Goal: Task Accomplishment & Management: Use online tool/utility

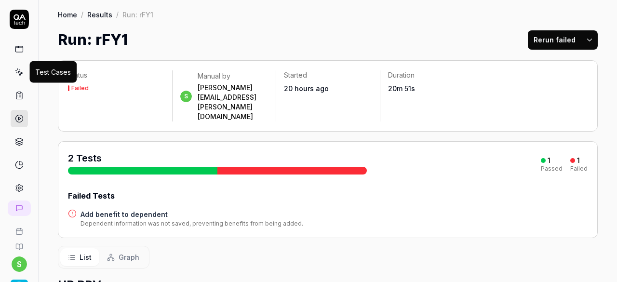
click at [20, 76] on link at bounding box center [19, 72] width 17 height 17
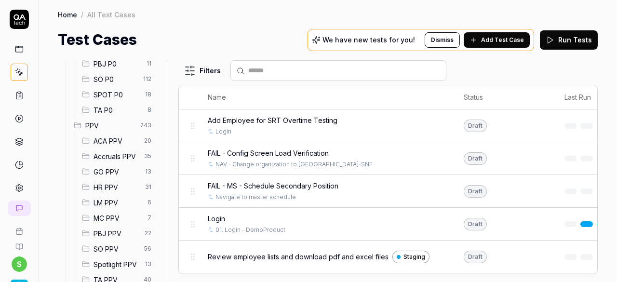
scroll to position [241, 0]
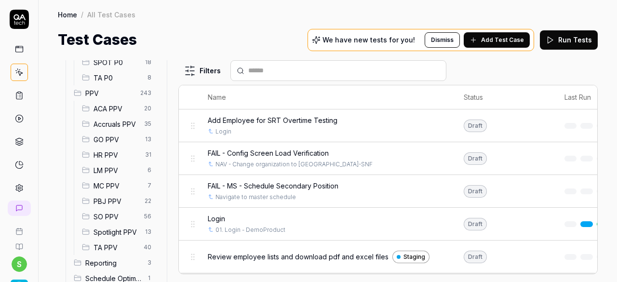
drag, startPoint x: 109, startPoint y: 150, endPoint x: 178, endPoint y: 144, distance: 69.8
click at [109, 150] on span "HR PPV" at bounding box center [117, 155] width 46 height 10
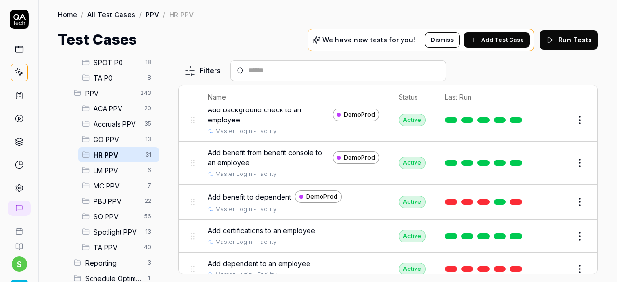
scroll to position [48, 0]
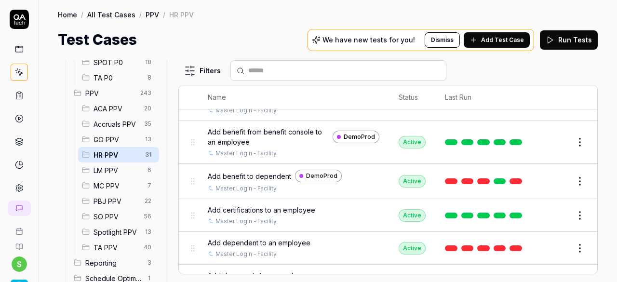
click at [265, 176] on span "Add benefit to dependent" at bounding box center [249, 176] width 83 height 10
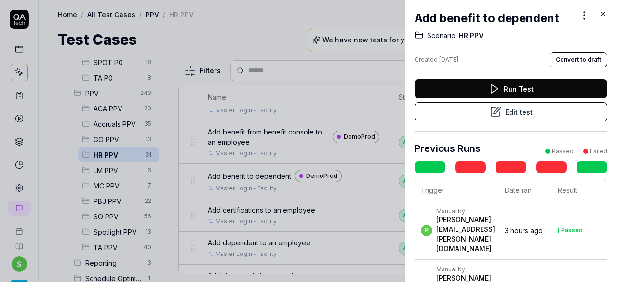
click at [521, 113] on button "Edit test" at bounding box center [511, 111] width 193 height 19
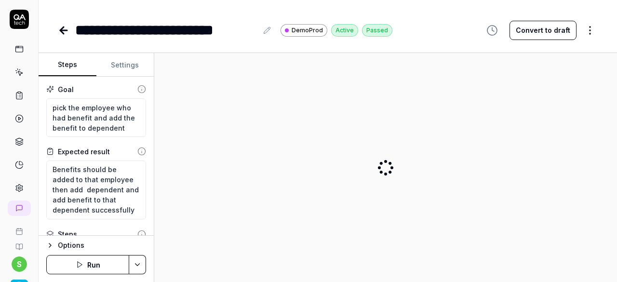
scroll to position [20, 0]
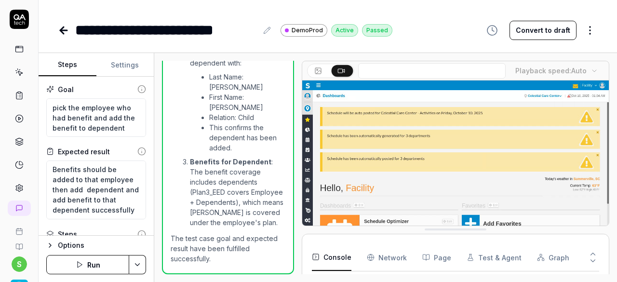
scroll to position [1443, 0]
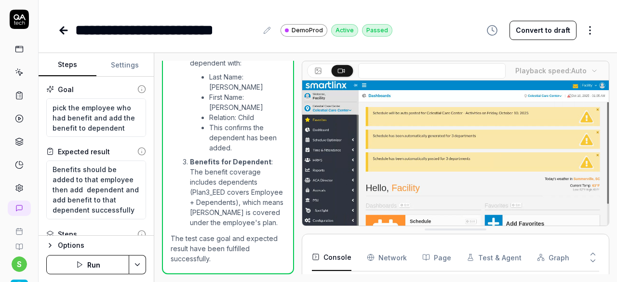
click at [593, 31] on html "**********" at bounding box center [308, 141] width 617 height 282
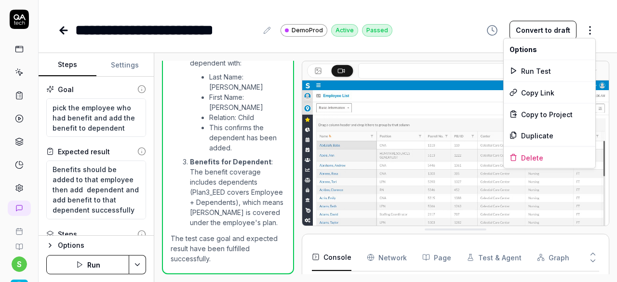
click at [440, 32] on html "**********" at bounding box center [308, 141] width 617 height 282
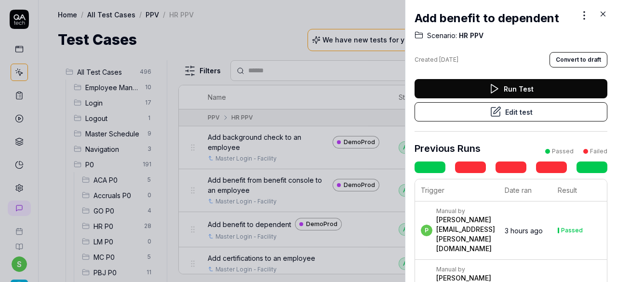
click at [604, 10] on icon at bounding box center [603, 14] width 9 height 9
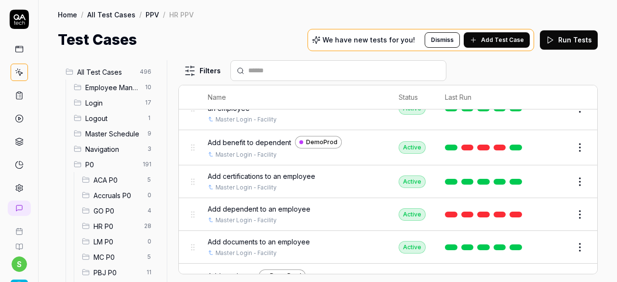
scroll to position [96, 0]
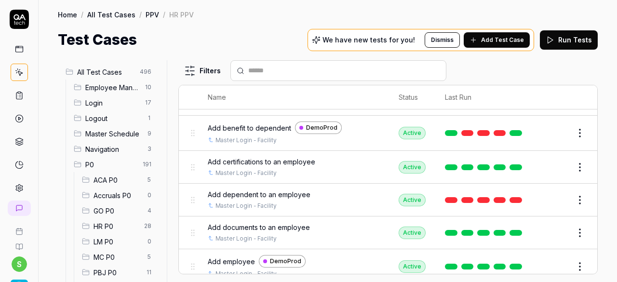
click at [294, 194] on span "Add dependent to an employee" at bounding box center [259, 195] width 103 height 10
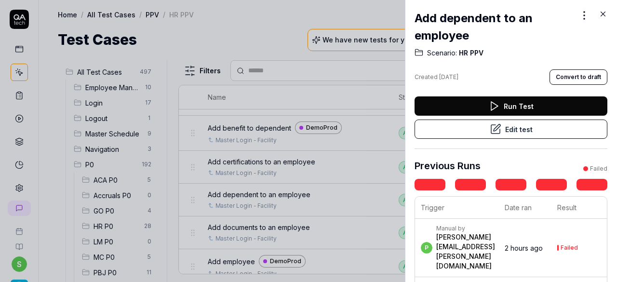
click at [542, 130] on button "Edit test" at bounding box center [511, 129] width 193 height 19
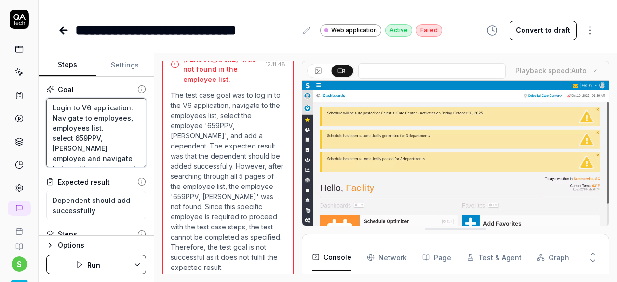
click at [96, 130] on textarea "Login to V6 application. Navigate to employees, employees list. select 659PPV, …" at bounding box center [96, 132] width 100 height 69
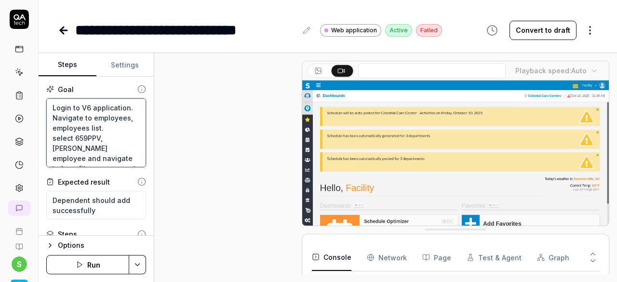
scroll to position [400, 0]
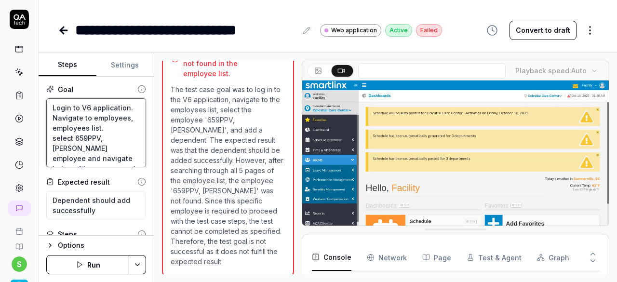
scroll to position [15, 0]
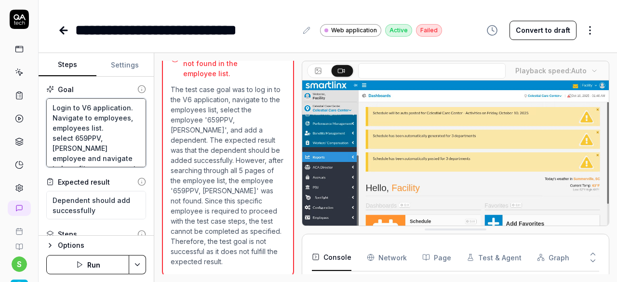
type textarea "*"
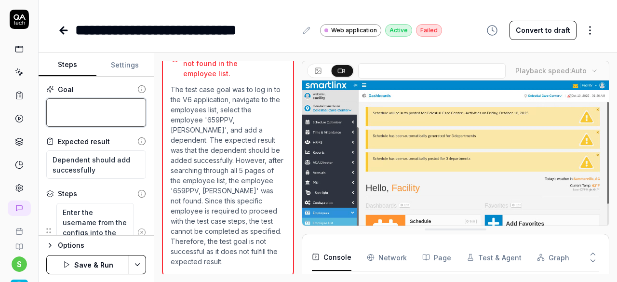
type textarea "*"
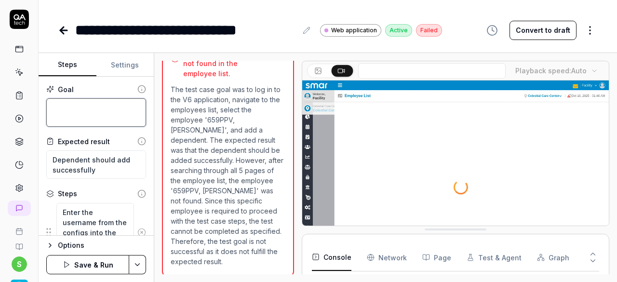
type textarea "A"
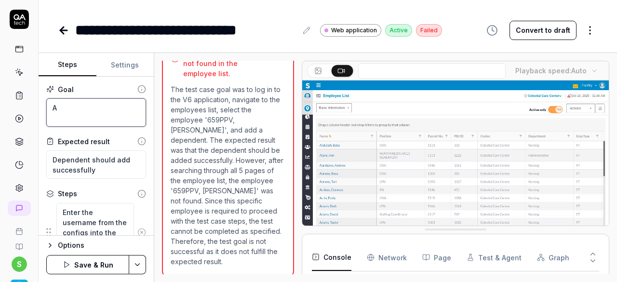
type textarea "*"
type textarea "Ad"
type textarea "*"
type textarea "Add"
type textarea "*"
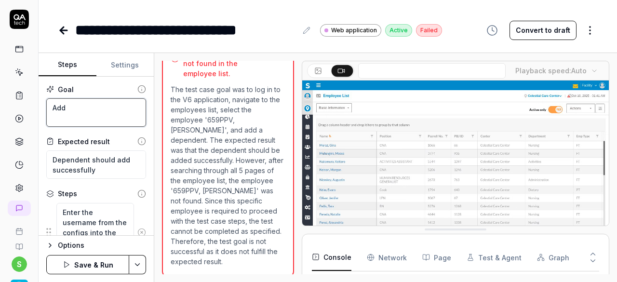
type textarea "Add d"
type textarea "*"
type textarea "Add de"
type textarea "*"
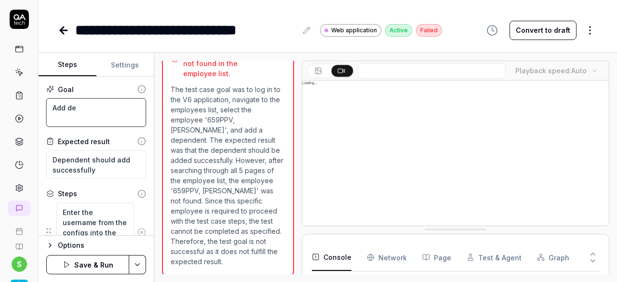
type textarea "Add dep"
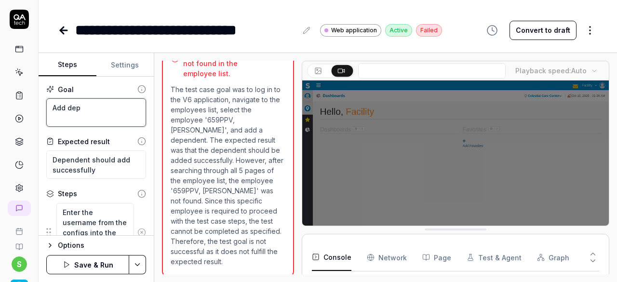
type textarea "*"
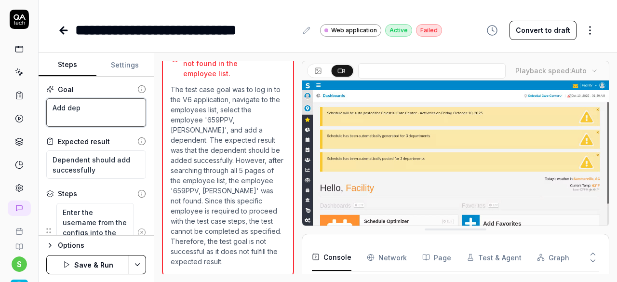
type textarea "Add depe"
type textarea "*"
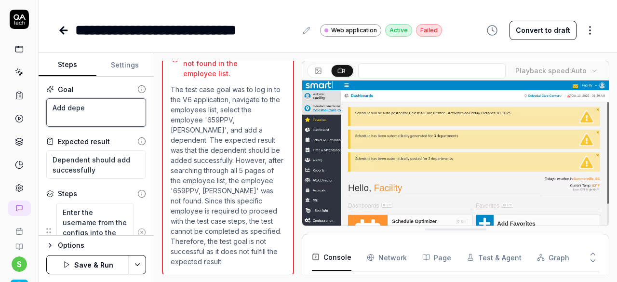
type textarea "Add [MEDICAL_DATA]"
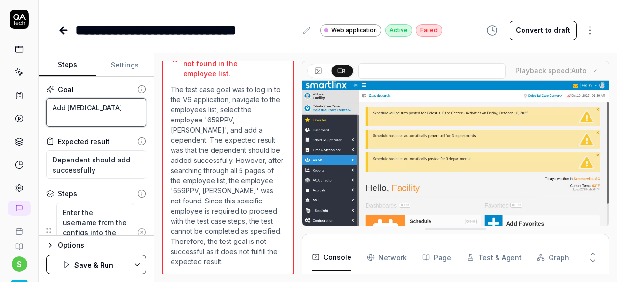
type textarea "*"
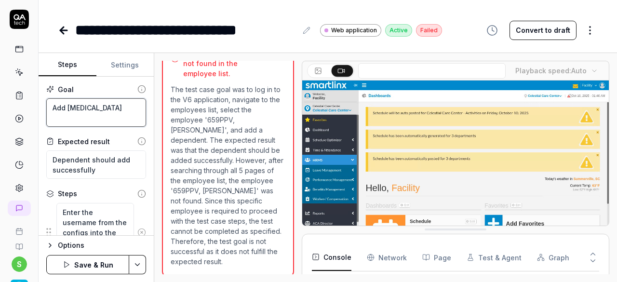
type textarea "Add depend"
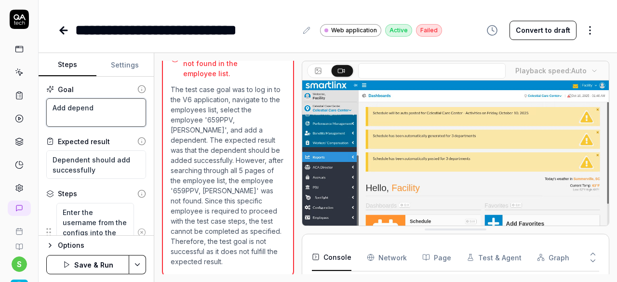
type textarea "*"
type textarea "Add depende"
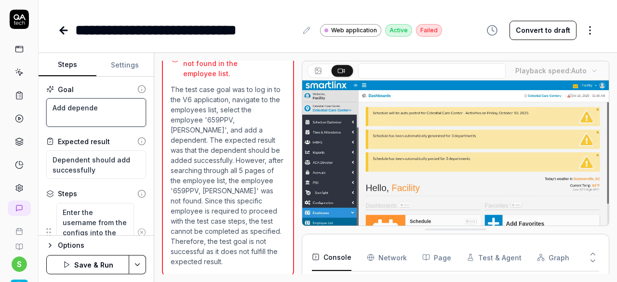
type textarea "*"
type textarea "Add dependen"
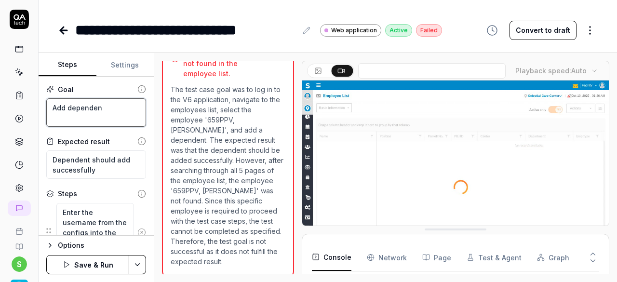
type textarea "*"
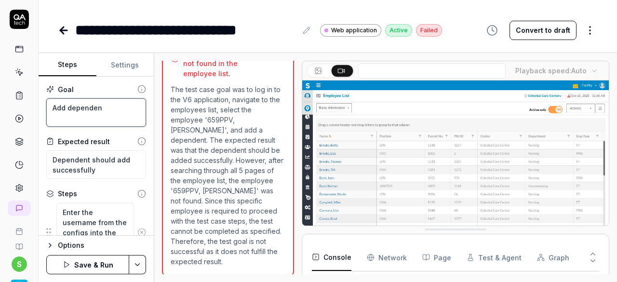
type textarea "Add dependent"
type textarea "*"
type textarea "Add dependent"
type textarea "*"
type textarea "Add dependent t"
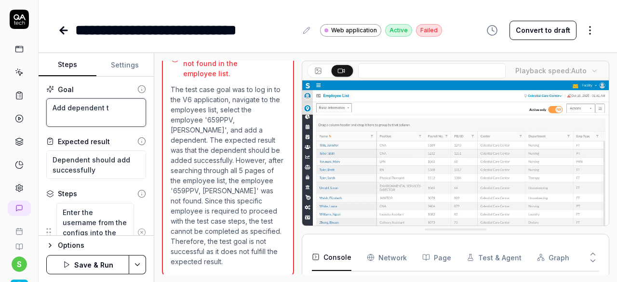
type textarea "*"
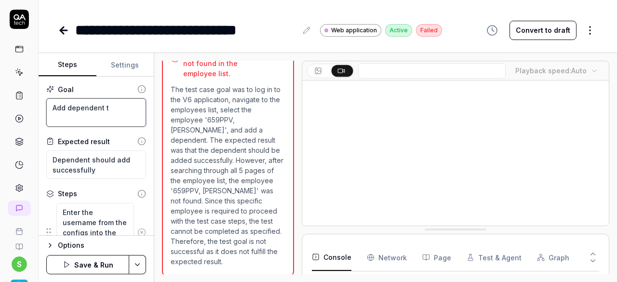
type textarea "Add dependent to"
type textarea "*"
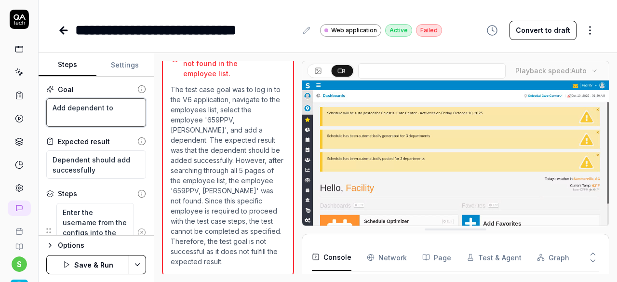
type textarea "Add dependent to"
type textarea "*"
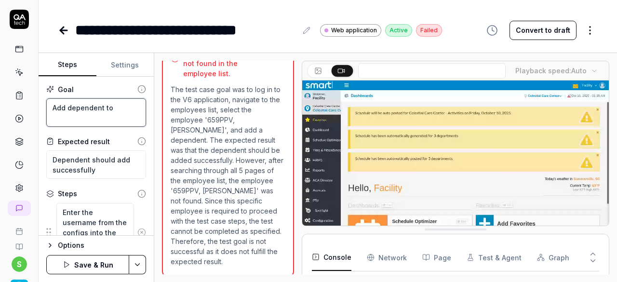
type textarea "Add dependent to a"
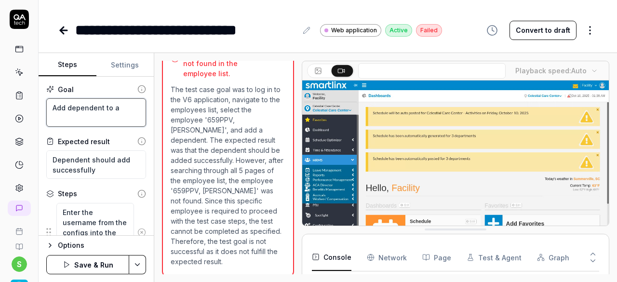
type textarea "*"
type textarea "Add dependent to [PERSON_NAME]"
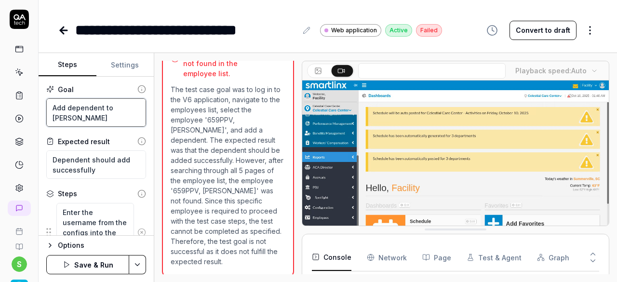
type textarea "*"
type textarea "Add dependent to [PERSON_NAME] e"
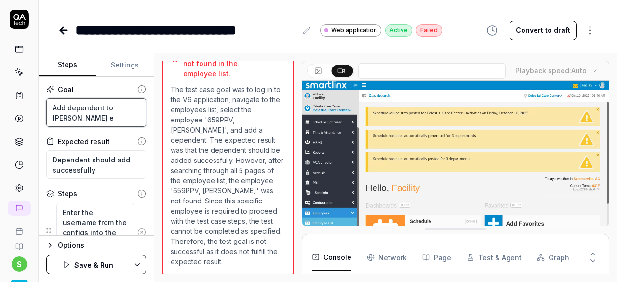
type textarea "*"
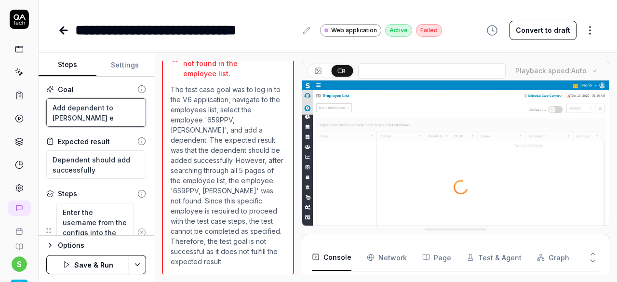
type textarea "Add dependent to [PERSON_NAME] em"
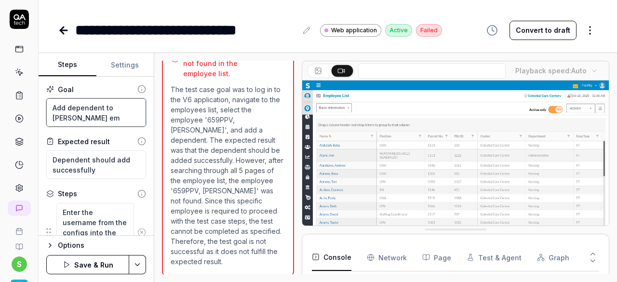
type textarea "*"
type textarea "Add dependent to [PERSON_NAME]"
type textarea "*"
type textarea "Add dependent to [PERSON_NAME] empl"
type textarea "*"
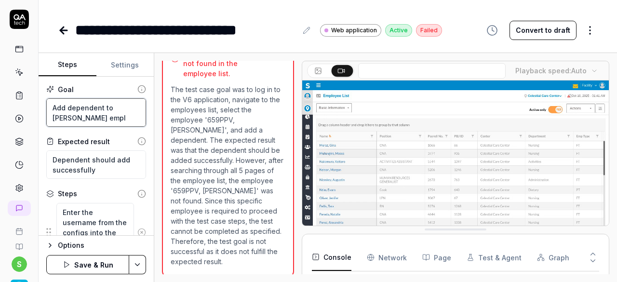
type textarea "Add dependent to [PERSON_NAME] emplo"
type textarea "*"
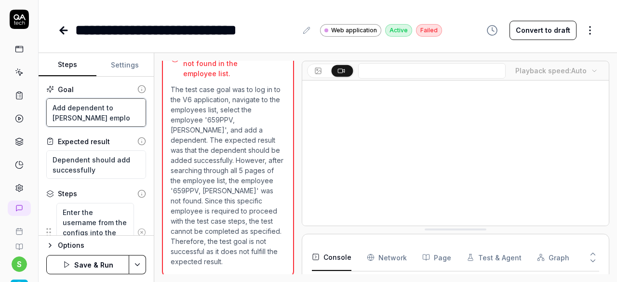
type textarea "Add dependent to [PERSON_NAME] employ"
type textarea "*"
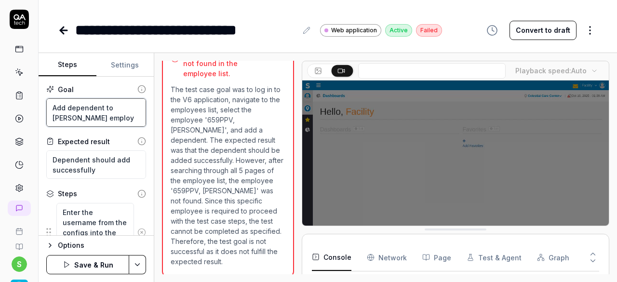
type textarea "Add dependent to [PERSON_NAME] employe"
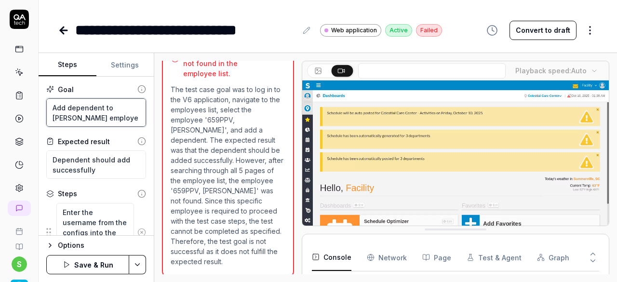
type textarea "*"
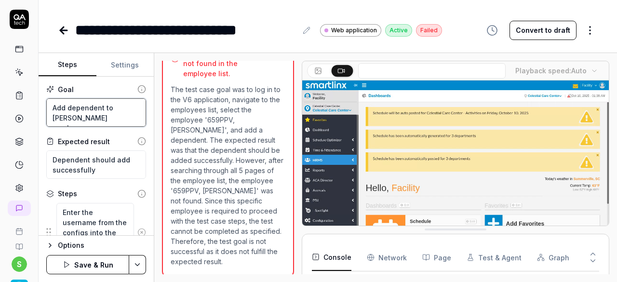
type textarea "Add dependent to [PERSON_NAME] employee"
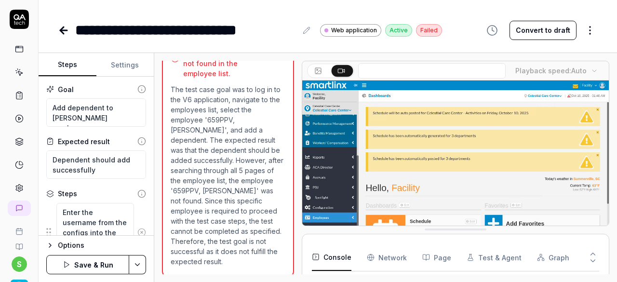
click at [137, 231] on icon at bounding box center [141, 232] width 9 height 9
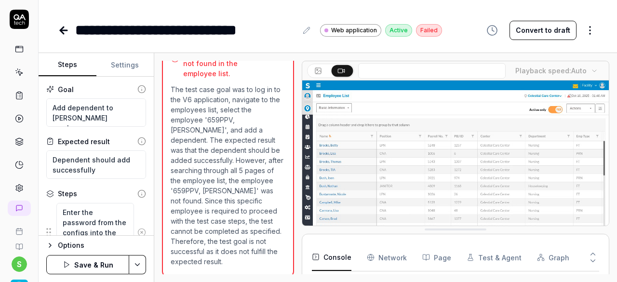
click at [137, 231] on icon at bounding box center [141, 232] width 9 height 9
click at [135, 231] on button at bounding box center [141, 222] width 15 height 19
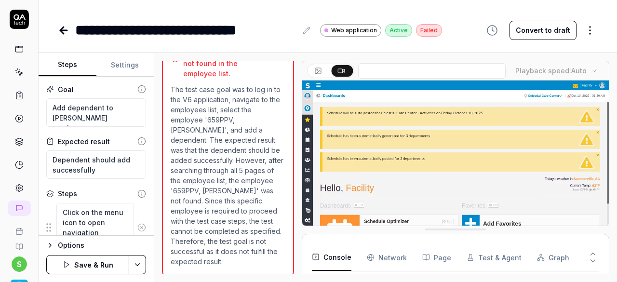
click at [137, 228] on icon at bounding box center [141, 227] width 9 height 9
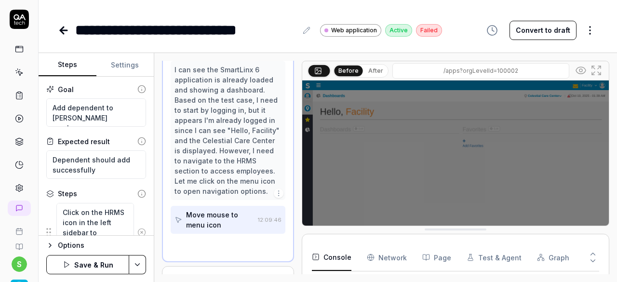
click at [138, 229] on circle at bounding box center [141, 232] width 7 height 7
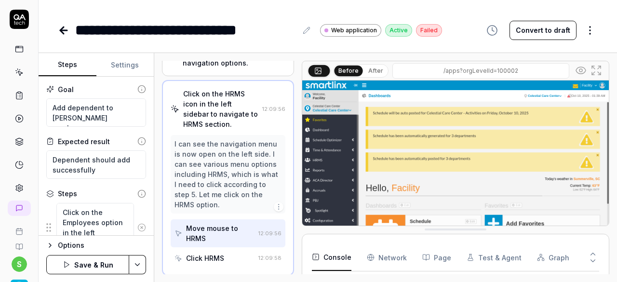
click at [137, 228] on icon at bounding box center [141, 227] width 9 height 9
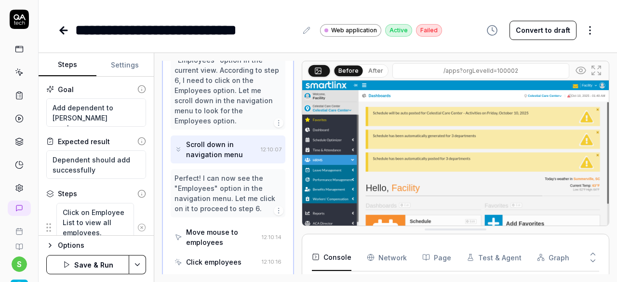
click at [137, 228] on icon at bounding box center [141, 227] width 9 height 9
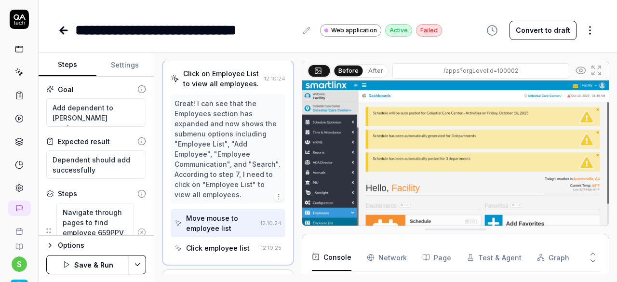
click at [137, 228] on icon at bounding box center [141, 232] width 9 height 9
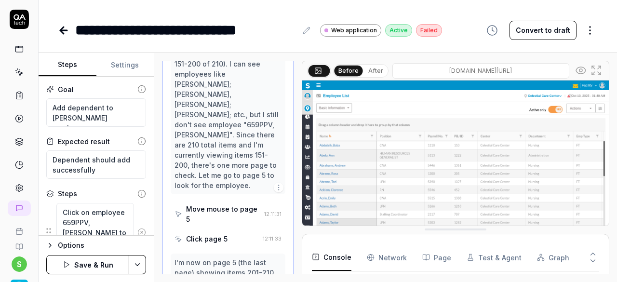
click at [137, 228] on icon at bounding box center [141, 232] width 9 height 9
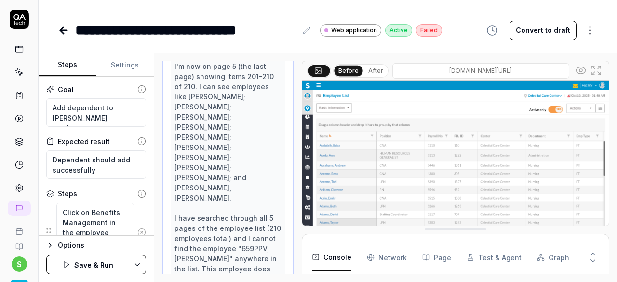
click at [137, 228] on icon at bounding box center [141, 232] width 9 height 9
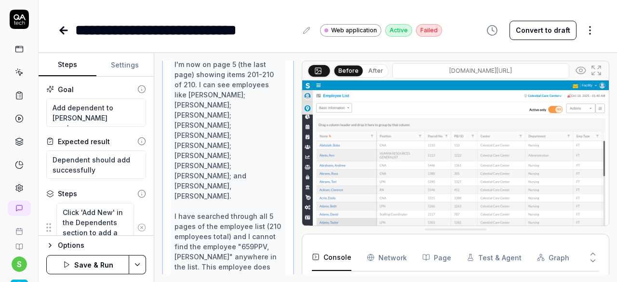
scroll to position [1255, 0]
click at [137, 228] on icon at bounding box center [141, 227] width 9 height 9
click at [138, 265] on html "**********" at bounding box center [308, 141] width 617 height 282
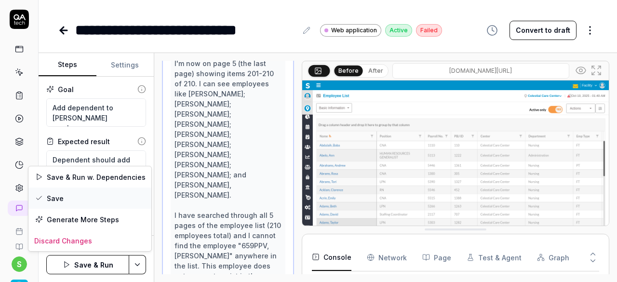
click at [68, 196] on div "Save" at bounding box center [89, 198] width 123 height 21
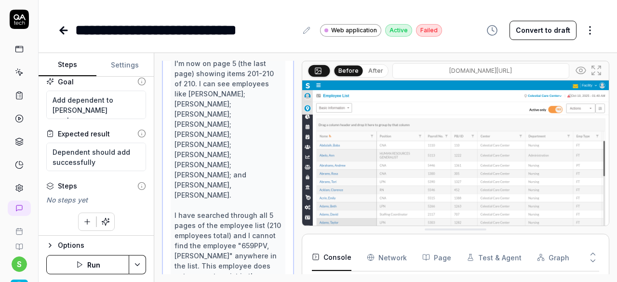
scroll to position [10, 0]
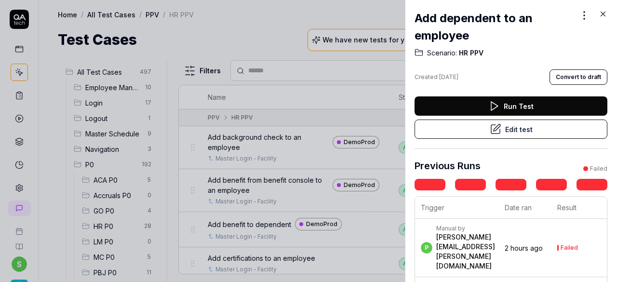
click at [606, 14] on icon at bounding box center [603, 14] width 9 height 9
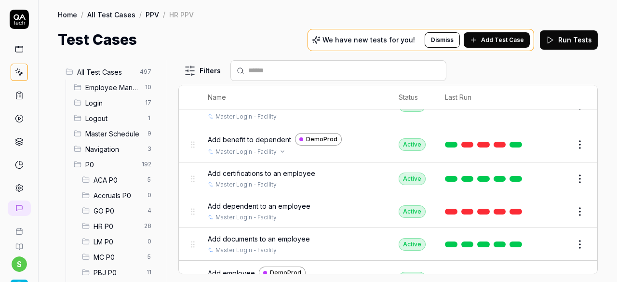
scroll to position [96, 0]
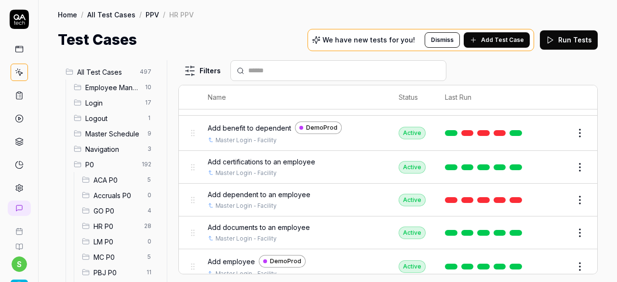
click at [297, 190] on span "Add dependent to an employee" at bounding box center [259, 195] width 103 height 10
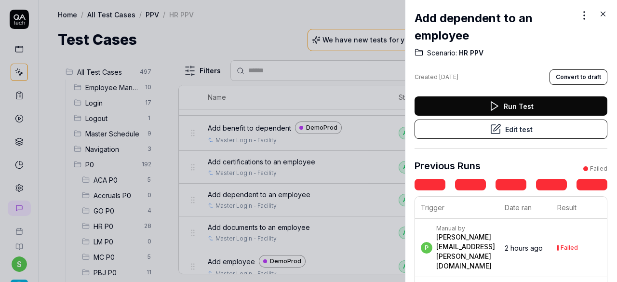
click at [529, 105] on button "Run Test" at bounding box center [511, 105] width 193 height 19
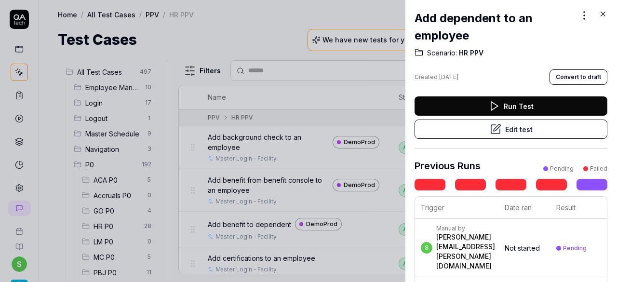
click at [279, 18] on div at bounding box center [308, 141] width 617 height 282
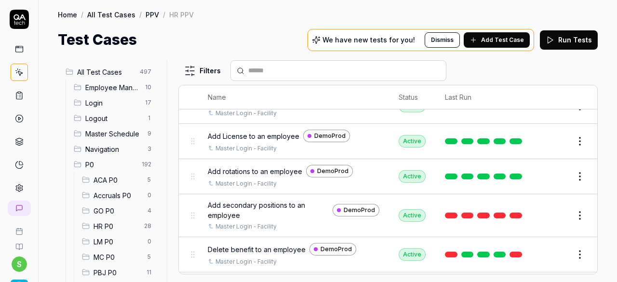
scroll to position [386, 0]
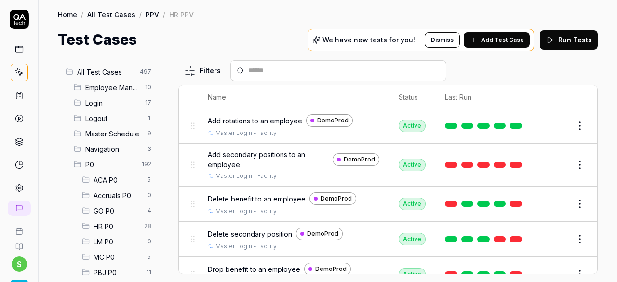
click at [259, 152] on span "Add secondary positions to an employee" at bounding box center [268, 159] width 121 height 20
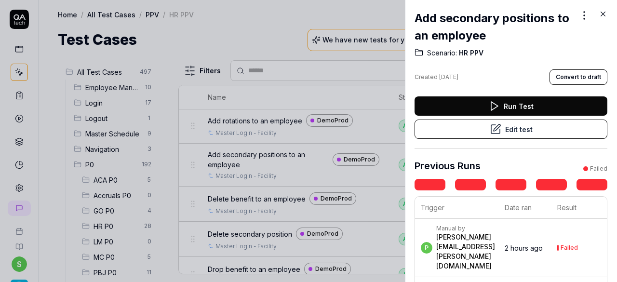
click at [543, 123] on button "Edit test" at bounding box center [511, 129] width 193 height 19
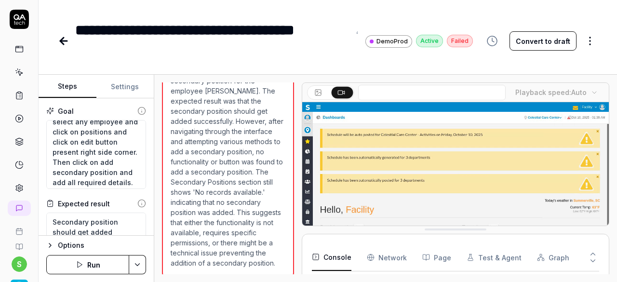
scroll to position [1357, 0]
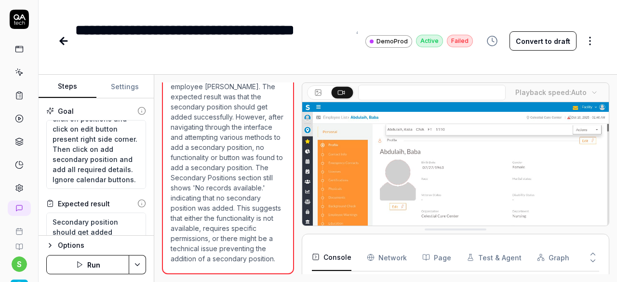
scroll to position [101, 0]
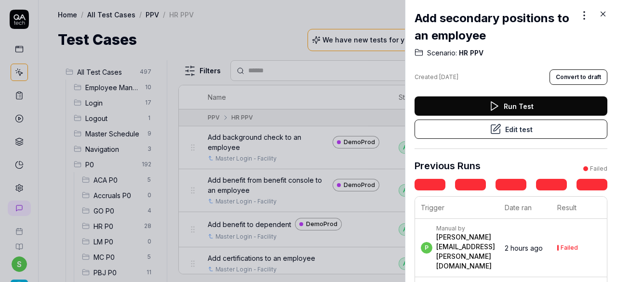
click at [602, 15] on icon at bounding box center [603, 14] width 4 height 4
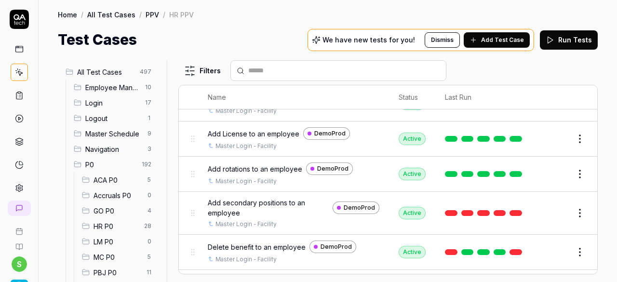
scroll to position [386, 0]
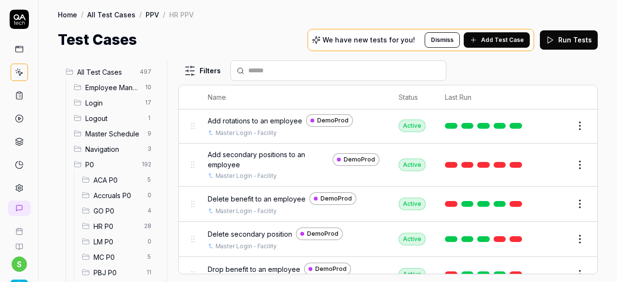
click at [272, 195] on span "Delete benefit to an employee" at bounding box center [257, 199] width 98 height 10
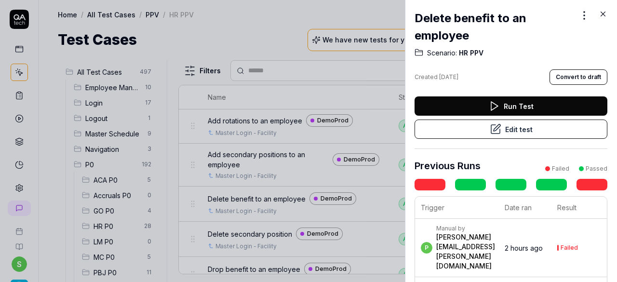
click at [497, 133] on icon at bounding box center [496, 129] width 12 height 12
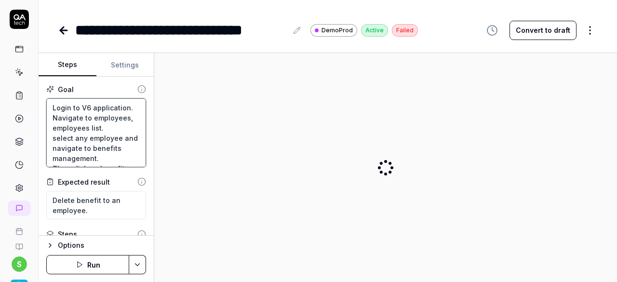
click at [109, 134] on textarea "Login to V6 application. Navigate to employees, employees list. select any empl…" at bounding box center [96, 132] width 100 height 69
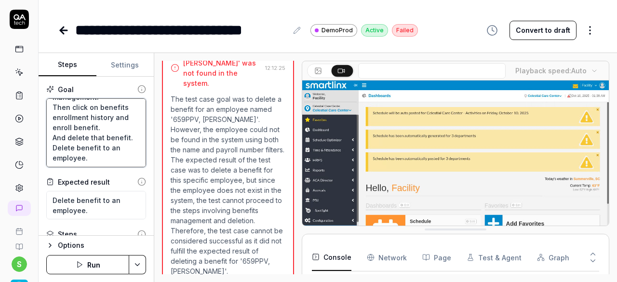
scroll to position [15, 0]
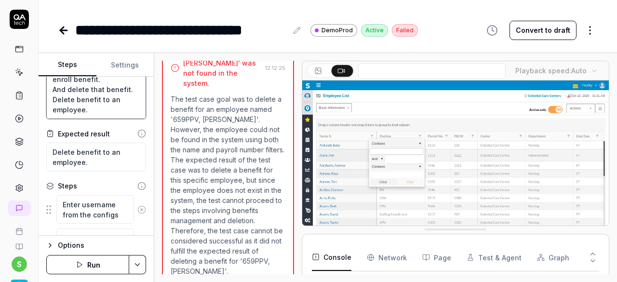
scroll to position [96, 0]
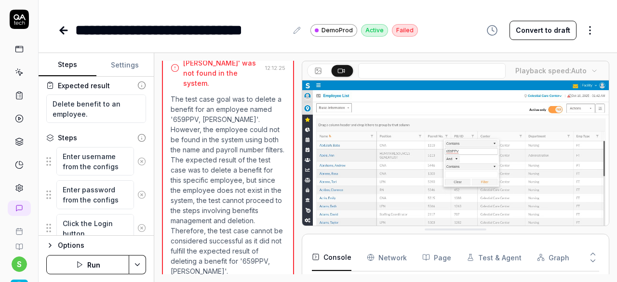
click at [138, 158] on circle at bounding box center [141, 161] width 7 height 7
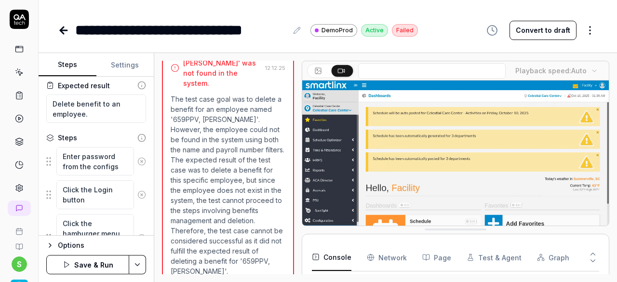
click at [137, 194] on icon at bounding box center [141, 194] width 9 height 9
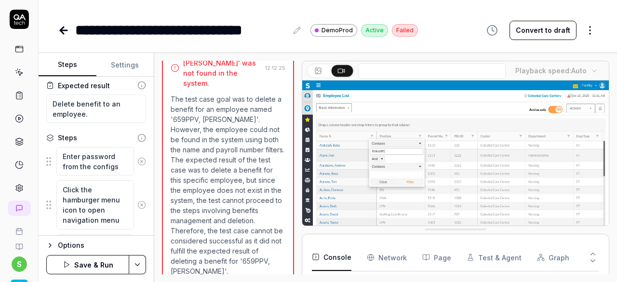
click at [141, 161] on icon at bounding box center [142, 162] width 2 height 2
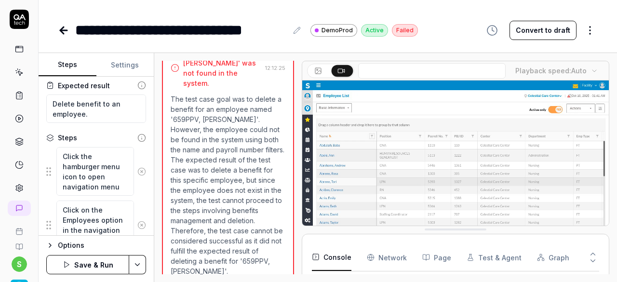
click at [141, 171] on icon at bounding box center [142, 172] width 2 height 2
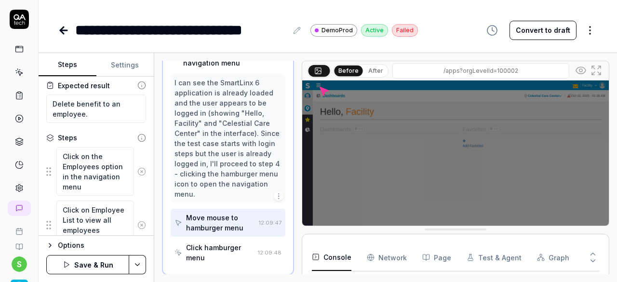
click at [141, 171] on icon at bounding box center [142, 172] width 2 height 2
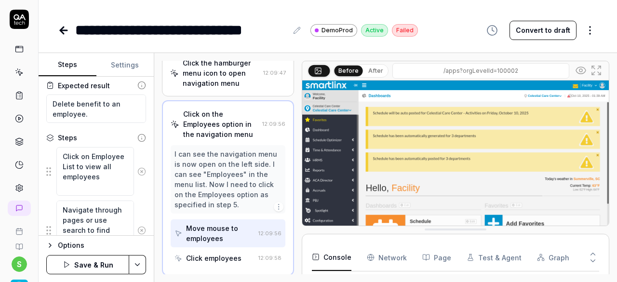
click at [137, 172] on icon at bounding box center [141, 171] width 9 height 9
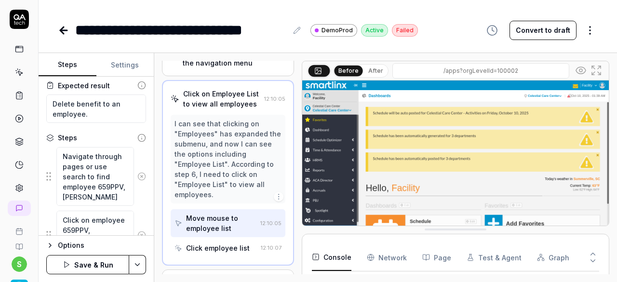
drag, startPoint x: 134, startPoint y: 176, endPoint x: 135, endPoint y: 181, distance: 5.4
click at [137, 176] on icon at bounding box center [141, 176] width 9 height 9
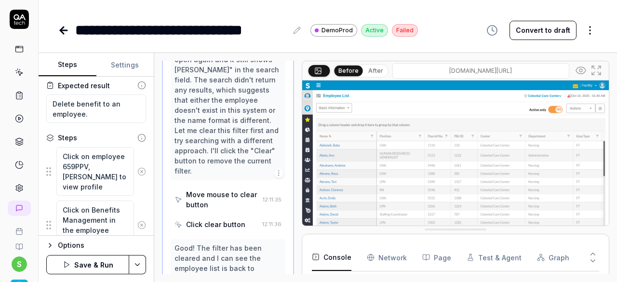
click at [137, 169] on icon at bounding box center [141, 171] width 9 height 9
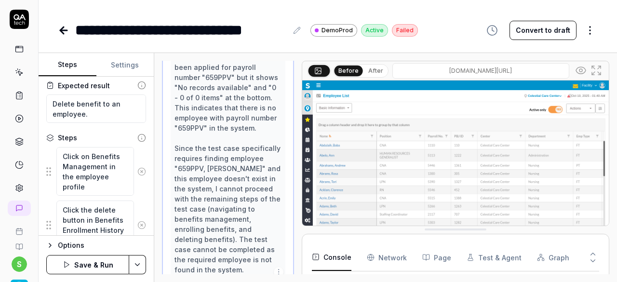
drag, startPoint x: 133, startPoint y: 171, endPoint x: 136, endPoint y: 186, distance: 14.8
click at [137, 171] on icon at bounding box center [141, 171] width 9 height 9
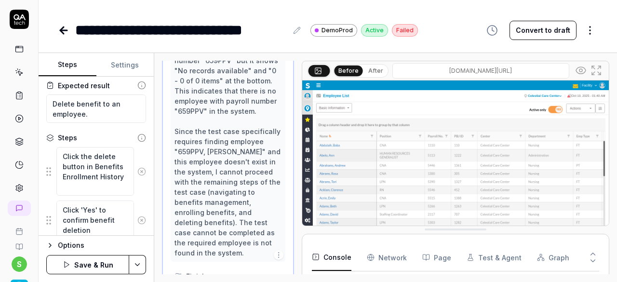
scroll to position [2340, 0]
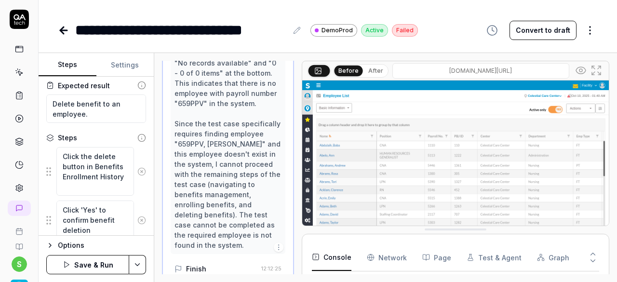
click at [137, 170] on icon at bounding box center [141, 171] width 9 height 9
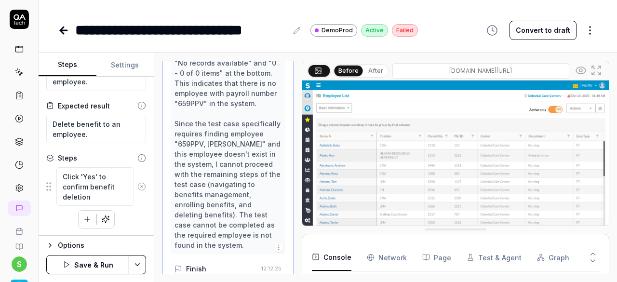
click at [137, 186] on icon at bounding box center [141, 186] width 9 height 9
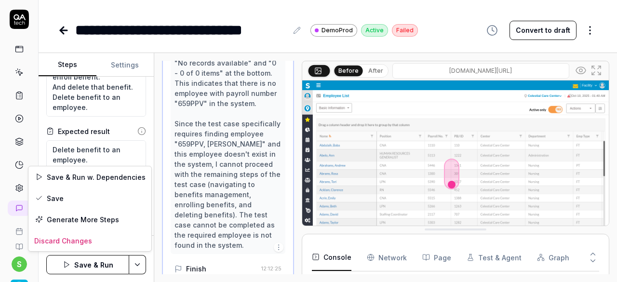
click at [134, 263] on html "**********" at bounding box center [308, 141] width 617 height 282
click at [68, 204] on div "Save" at bounding box center [89, 198] width 123 height 21
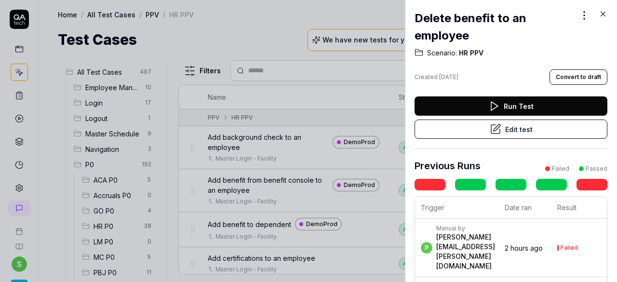
click at [513, 103] on button "Run Test" at bounding box center [511, 105] width 193 height 19
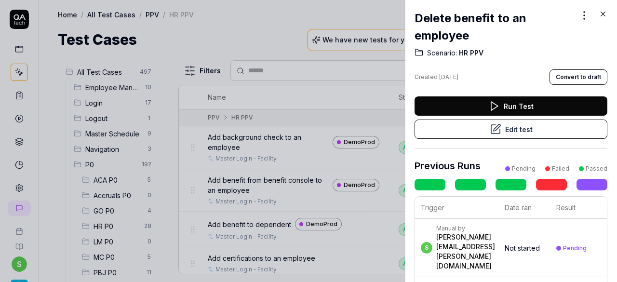
click at [602, 11] on icon at bounding box center [603, 14] width 9 height 9
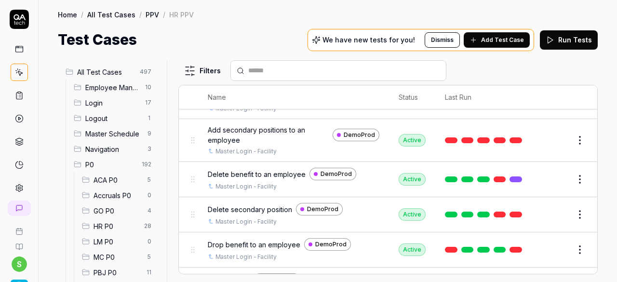
scroll to position [430, 0]
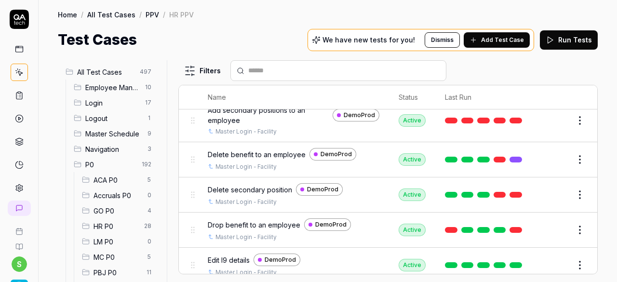
click at [267, 185] on span "Delete secondary position" at bounding box center [250, 190] width 84 height 10
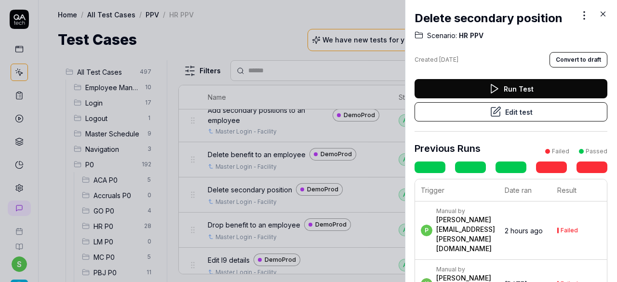
click at [505, 111] on button "Edit test" at bounding box center [511, 111] width 193 height 19
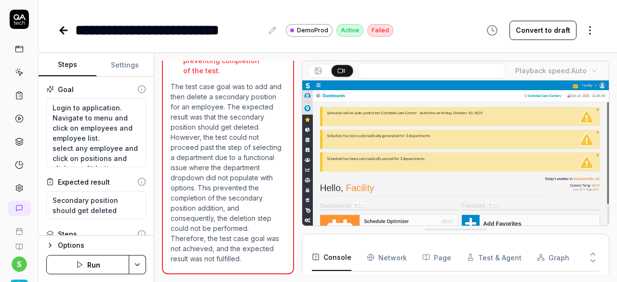
scroll to position [219, 0]
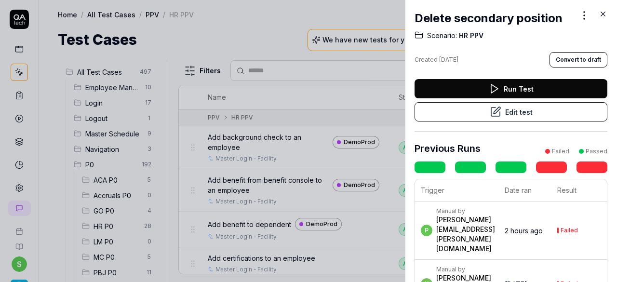
click at [602, 14] on icon at bounding box center [603, 14] width 9 height 9
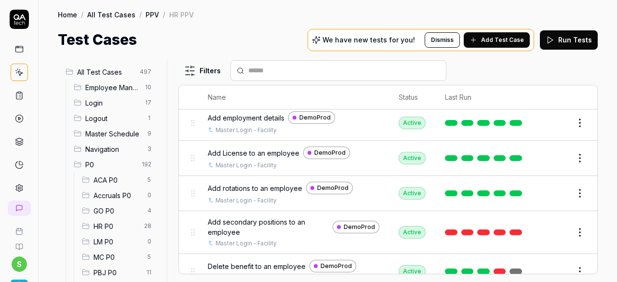
scroll to position [482, 0]
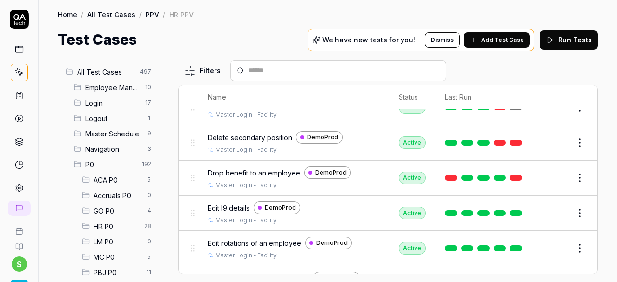
click at [271, 168] on span "Drop benefit to an employee" at bounding box center [254, 173] width 93 height 10
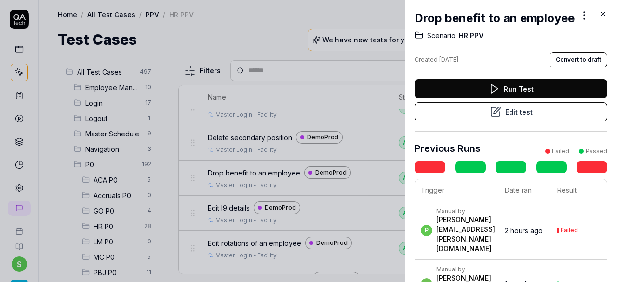
click at [537, 122] on button "Edit test" at bounding box center [511, 111] width 193 height 19
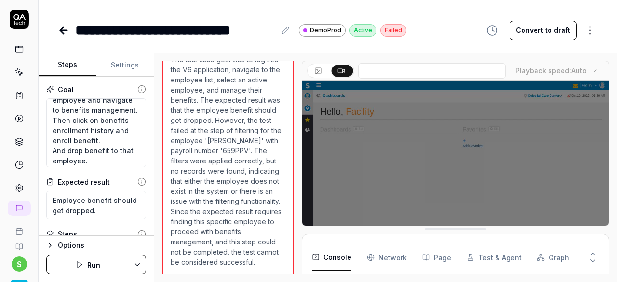
scroll to position [15, 0]
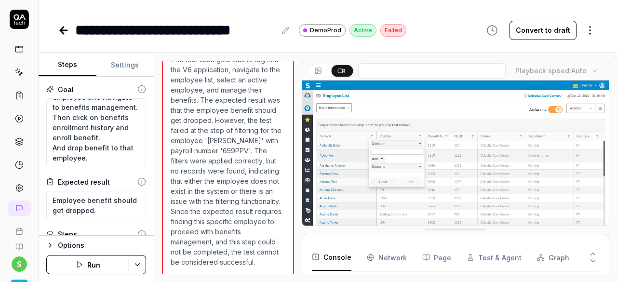
scroll to position [48, 0]
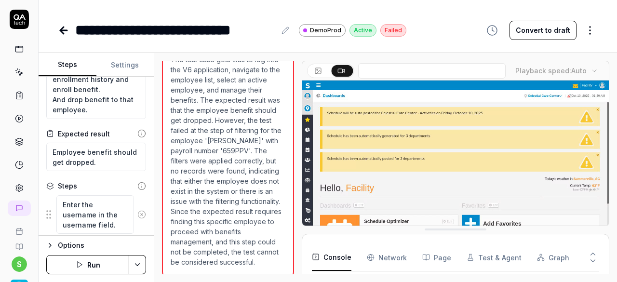
click at [138, 214] on icon at bounding box center [141, 214] width 9 height 9
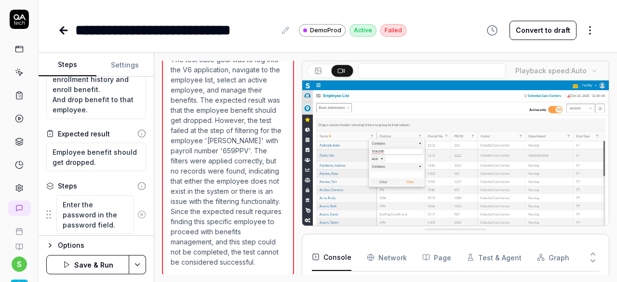
click at [138, 214] on icon at bounding box center [141, 214] width 9 height 9
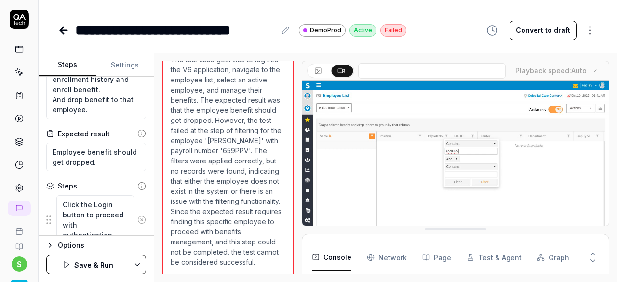
click at [138, 214] on button at bounding box center [141, 219] width 15 height 19
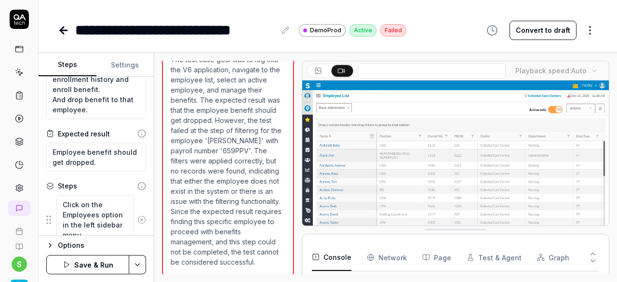
click at [138, 217] on icon at bounding box center [141, 220] width 9 height 9
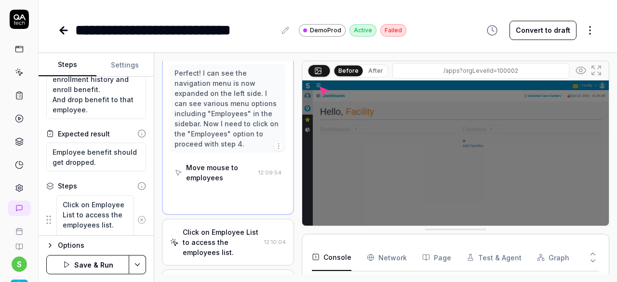
click at [138, 217] on circle at bounding box center [141, 219] width 7 height 7
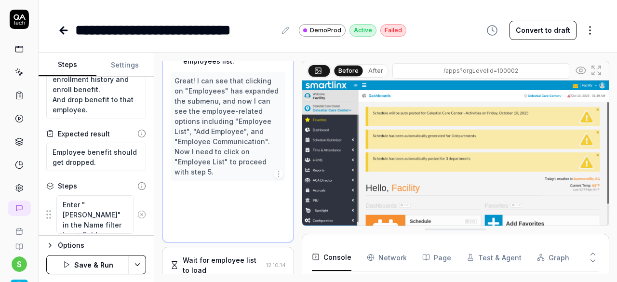
click at [138, 217] on icon at bounding box center [141, 214] width 9 height 9
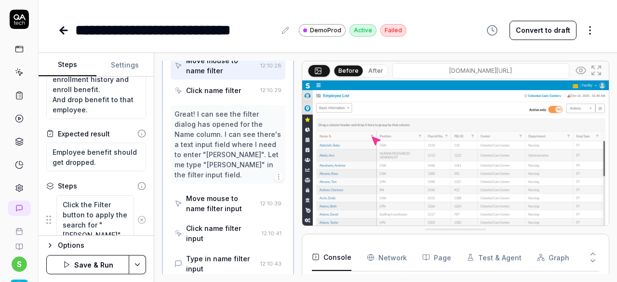
click at [137, 216] on icon at bounding box center [141, 220] width 9 height 9
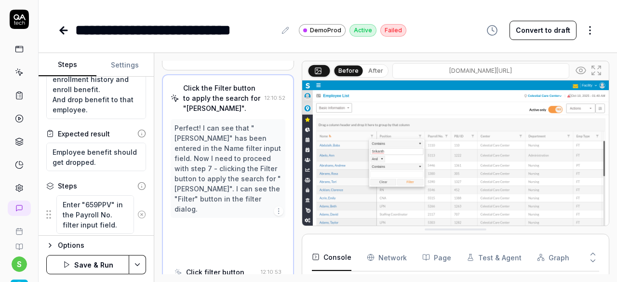
click at [137, 216] on icon at bounding box center [141, 214] width 9 height 9
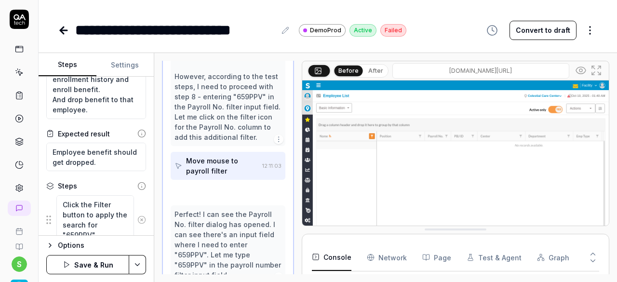
click at [138, 216] on circle at bounding box center [141, 219] width 7 height 7
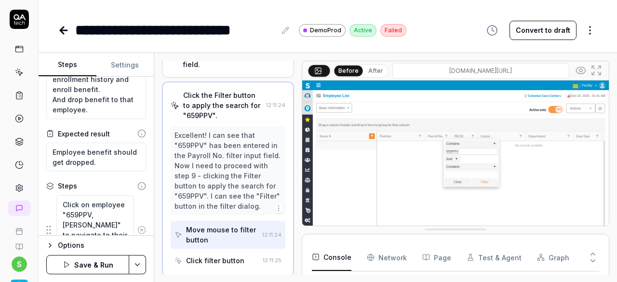
click at [136, 216] on div "Click on employee "659PPV, [PERSON_NAME]" to navigate to their details." at bounding box center [96, 230] width 100 height 70
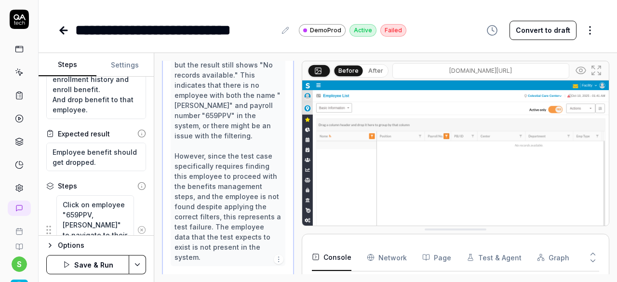
click at [136, 216] on div "Click on employee "659PPV, [PERSON_NAME]" to navigate to their details." at bounding box center [96, 230] width 100 height 70
click at [137, 226] on icon at bounding box center [141, 230] width 9 height 9
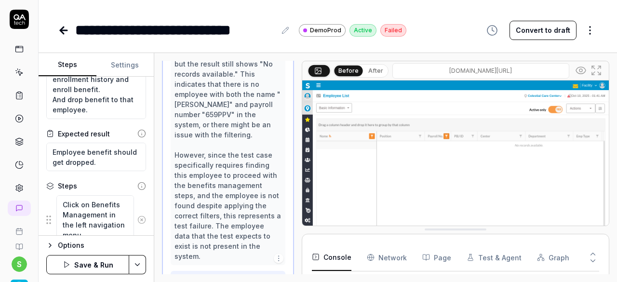
click at [141, 219] on icon at bounding box center [142, 220] width 2 height 2
click at [137, 217] on icon at bounding box center [141, 220] width 9 height 9
click at [138, 217] on circle at bounding box center [141, 214] width 7 height 7
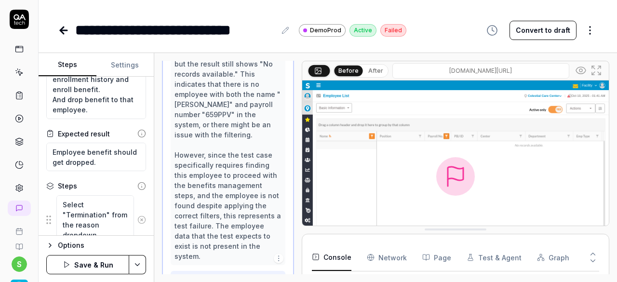
click at [137, 217] on icon at bounding box center [141, 220] width 9 height 9
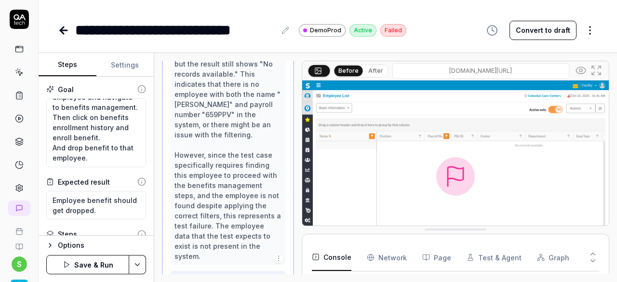
scroll to position [48, 0]
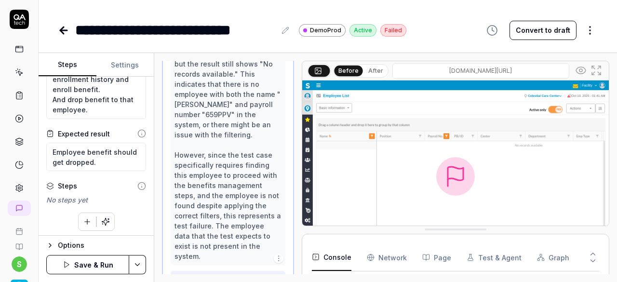
click at [139, 259] on html "**********" at bounding box center [308, 141] width 617 height 282
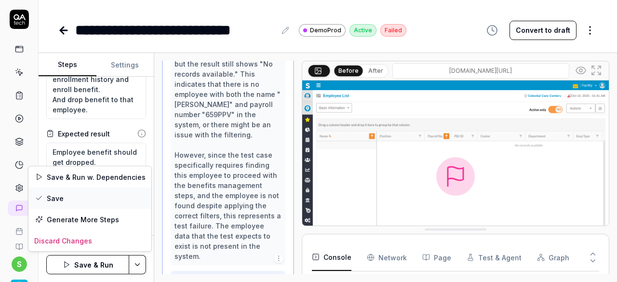
click at [76, 195] on div "Save" at bounding box center [89, 198] width 123 height 21
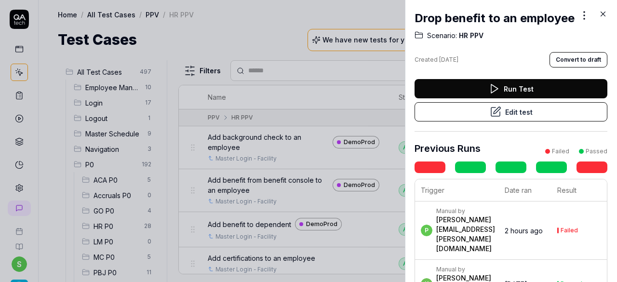
click at [527, 98] on button "Run Test" at bounding box center [511, 88] width 193 height 19
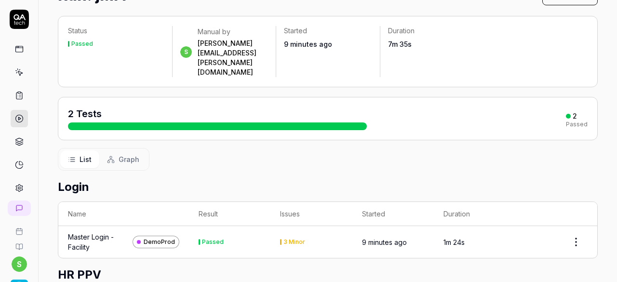
scroll to position [135, 0]
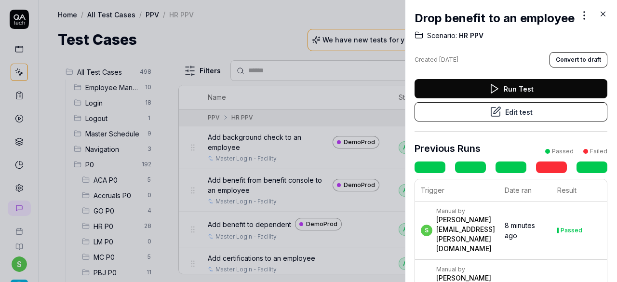
click at [604, 17] on icon at bounding box center [603, 14] width 9 height 9
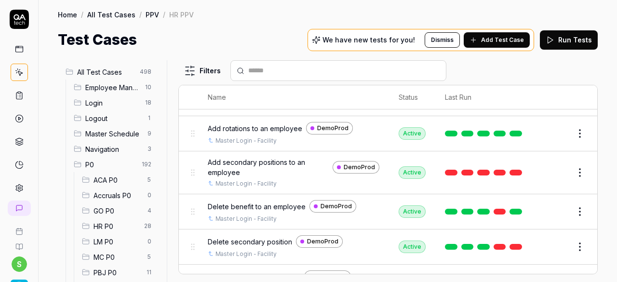
scroll to position [434, 0]
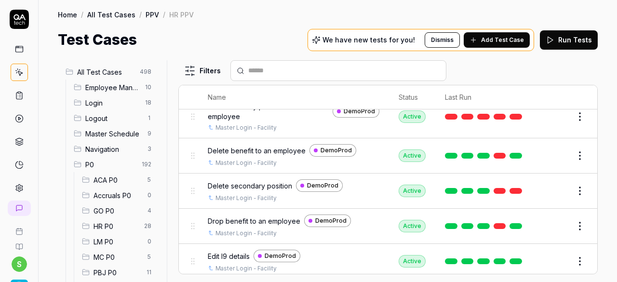
click at [250, 181] on span "Delete secondary position" at bounding box center [250, 186] width 84 height 10
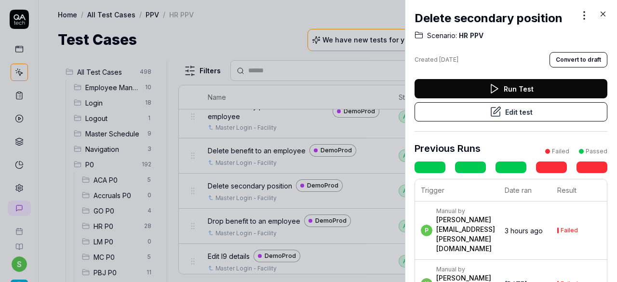
click at [521, 111] on button "Edit test" at bounding box center [511, 111] width 193 height 19
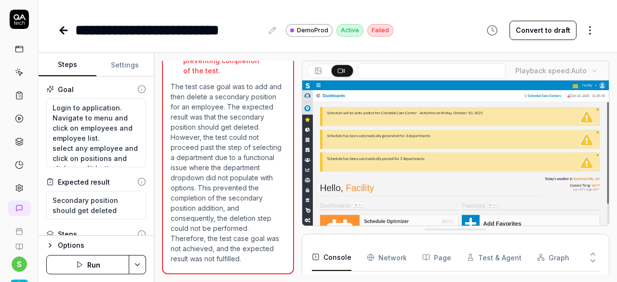
scroll to position [692, 0]
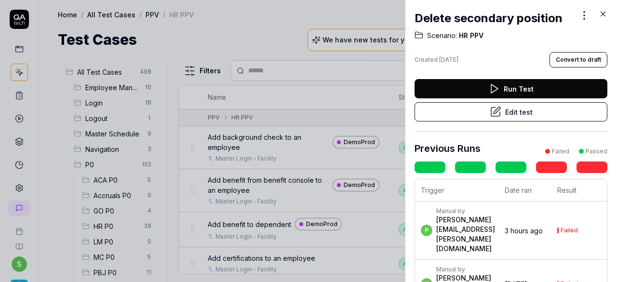
click at [513, 89] on button "Run Test" at bounding box center [511, 88] width 193 height 19
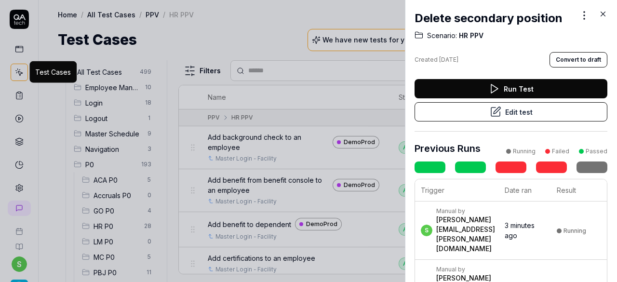
click at [599, 13] on icon at bounding box center [603, 14] width 9 height 9
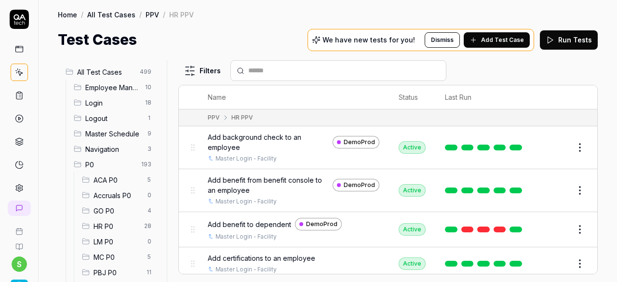
click at [108, 225] on span "HR P0" at bounding box center [116, 226] width 45 height 10
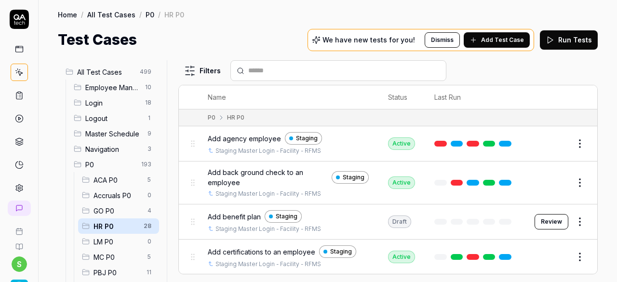
click at [111, 260] on span "MC P0" at bounding box center [118, 257] width 48 height 10
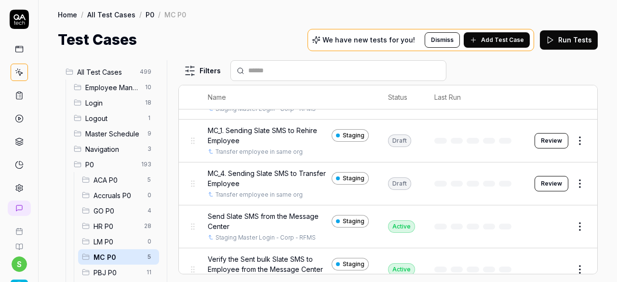
scroll to position [75, 0]
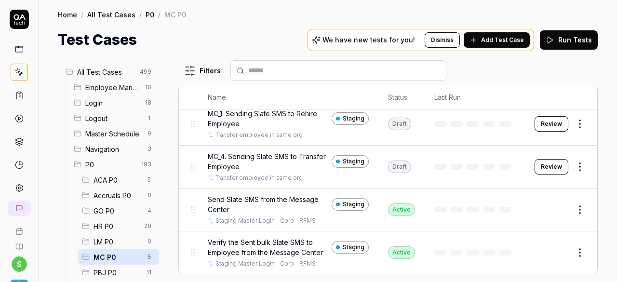
click at [258, 163] on span "MC_4. Sending Slate SMS to Transfer Employee" at bounding box center [268, 161] width 120 height 20
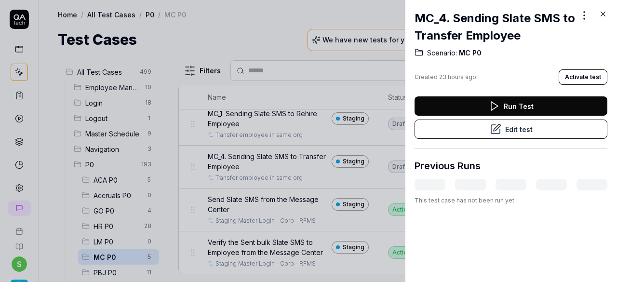
click at [602, 13] on icon at bounding box center [603, 14] width 4 height 4
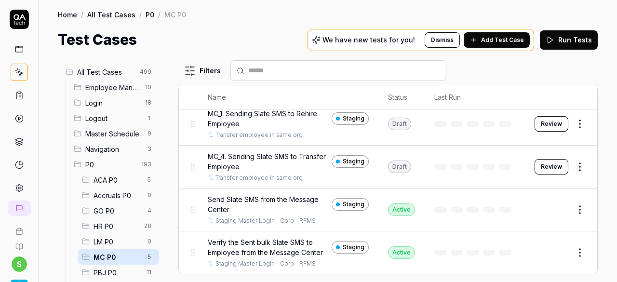
click at [112, 228] on span "HR P0" at bounding box center [116, 226] width 45 height 10
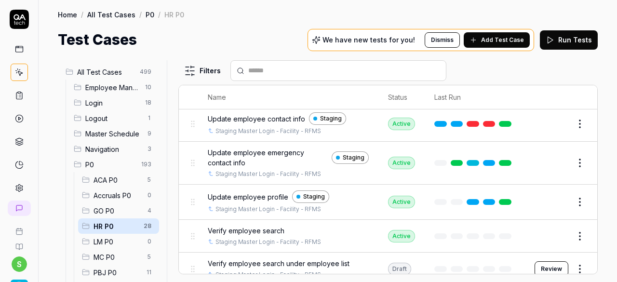
scroll to position [668, 0]
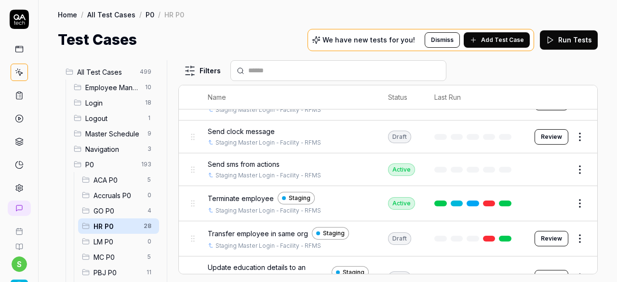
click at [281, 229] on span "Transfer employee in same org" at bounding box center [258, 234] width 100 height 10
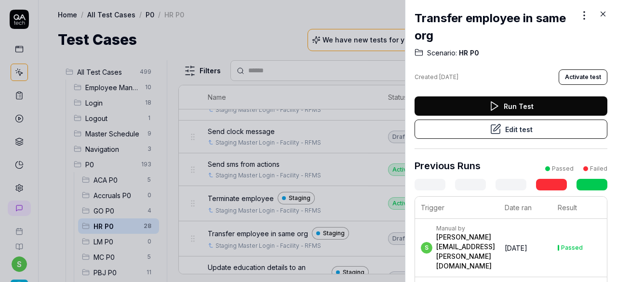
click at [482, 135] on button "Edit test" at bounding box center [511, 129] width 193 height 19
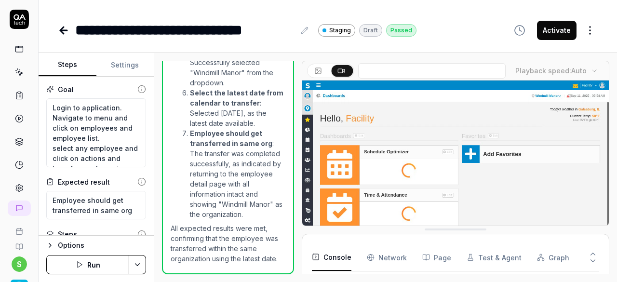
scroll to position [403, 0]
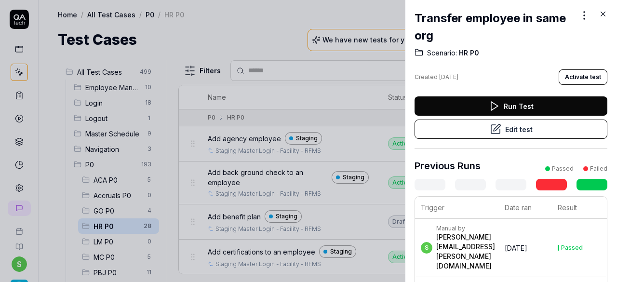
click at [603, 16] on icon at bounding box center [603, 14] width 9 height 9
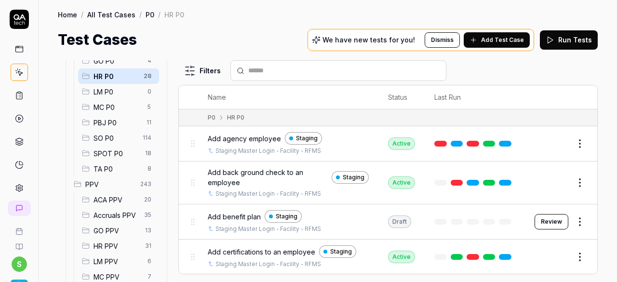
scroll to position [193, 0]
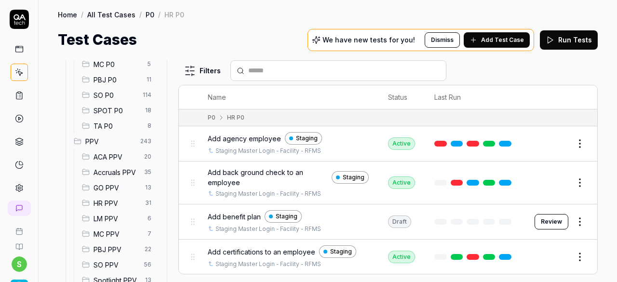
click at [111, 203] on span "HR PPV" at bounding box center [117, 203] width 46 height 10
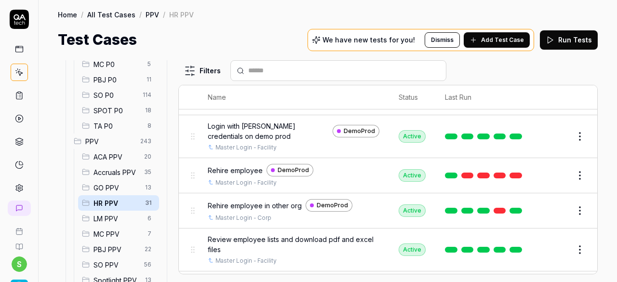
scroll to position [723, 0]
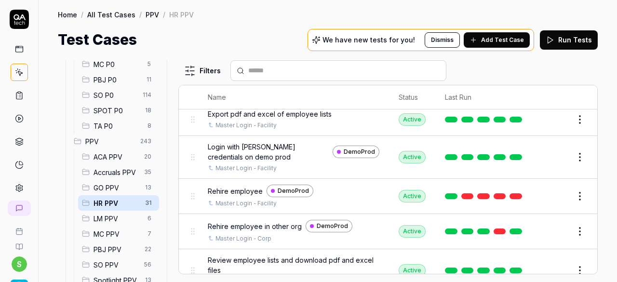
click at [241, 186] on span "Rehire employee" at bounding box center [235, 191] width 55 height 10
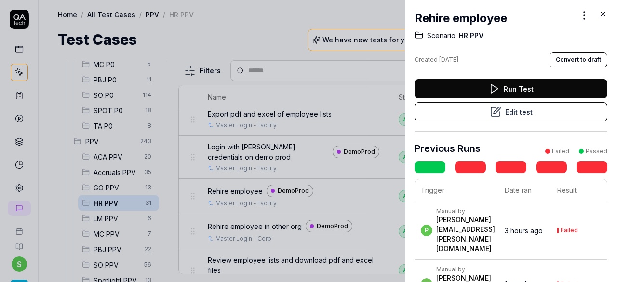
click at [500, 108] on button "Edit test" at bounding box center [511, 111] width 193 height 19
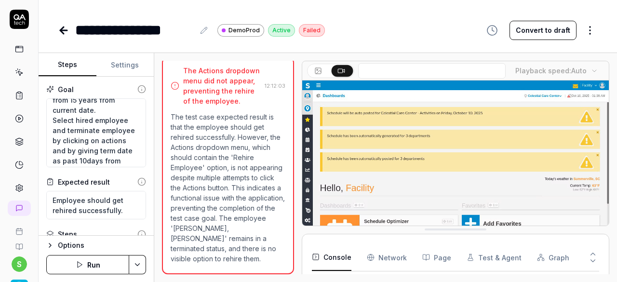
scroll to position [82, 0]
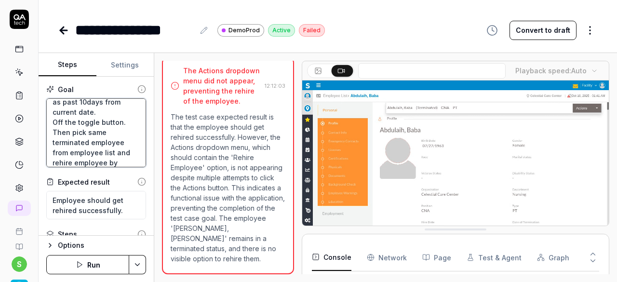
scroll to position [162, 0]
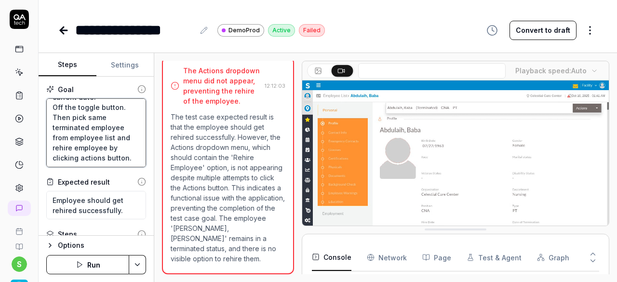
drag, startPoint x: 51, startPoint y: 106, endPoint x: 128, endPoint y: 171, distance: 100.6
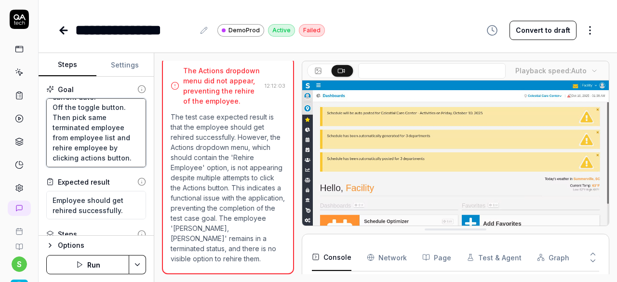
click at [128, 171] on div "Goal Login to application. Add an employee by filling all required details. Pic…" at bounding box center [96, 156] width 115 height 159
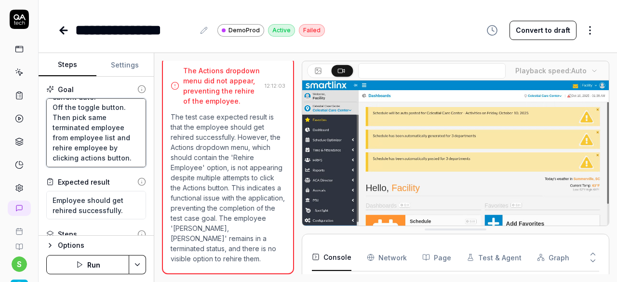
type textarea "*"
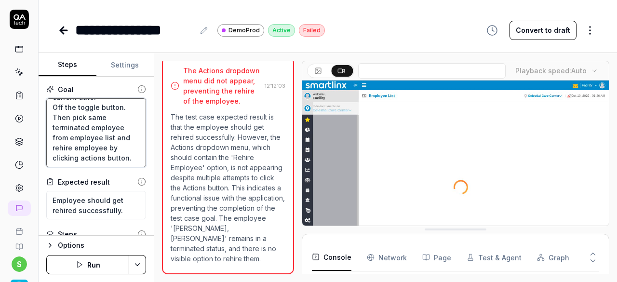
type textarea "r"
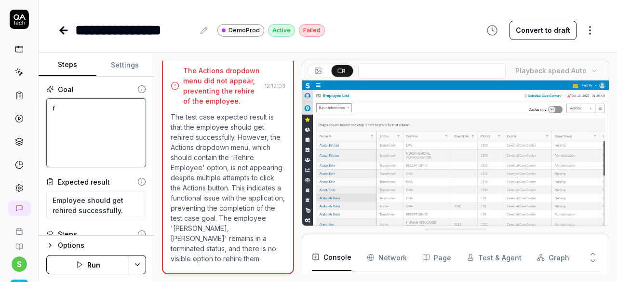
type textarea "*"
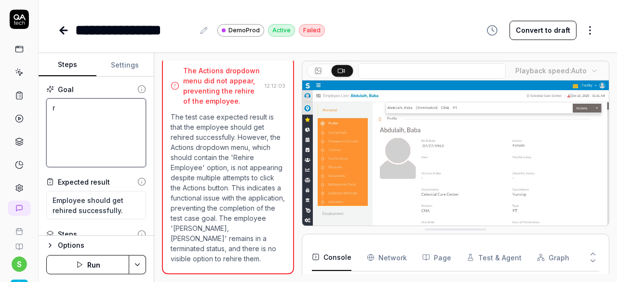
type textarea "re"
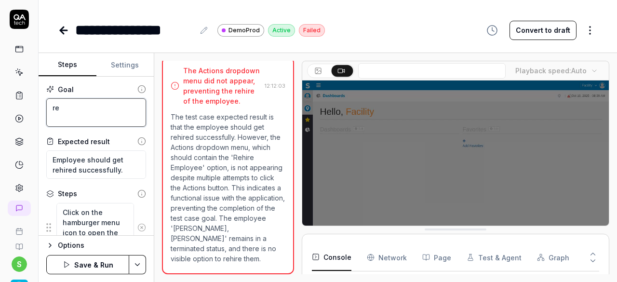
type textarea "*"
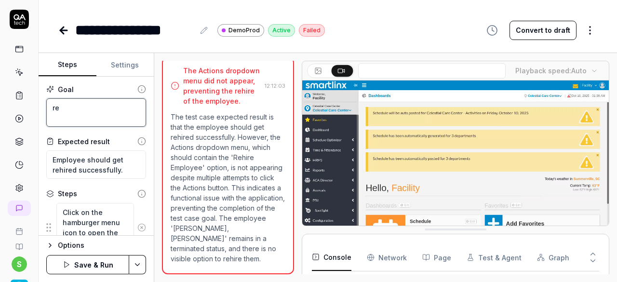
type textarea "reh"
type textarea "*"
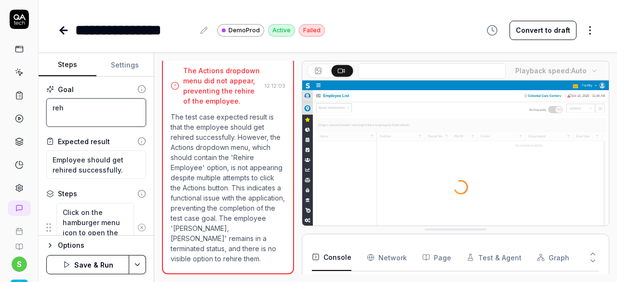
type textarea "rehi"
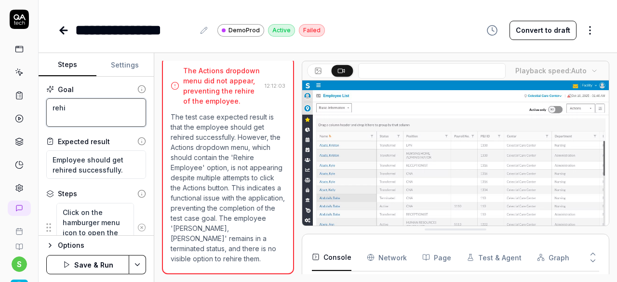
type textarea "*"
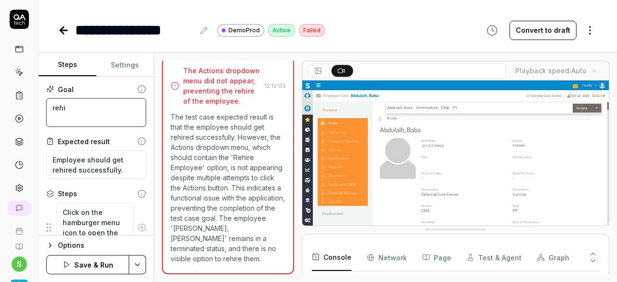
type textarea "rehir"
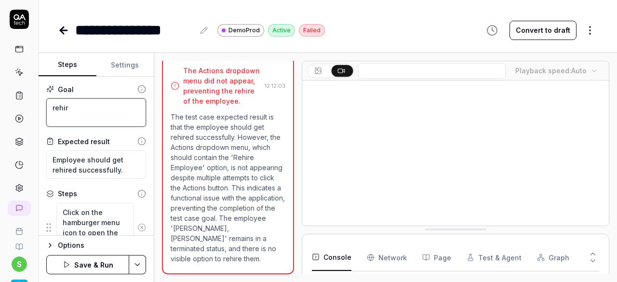
type textarea "*"
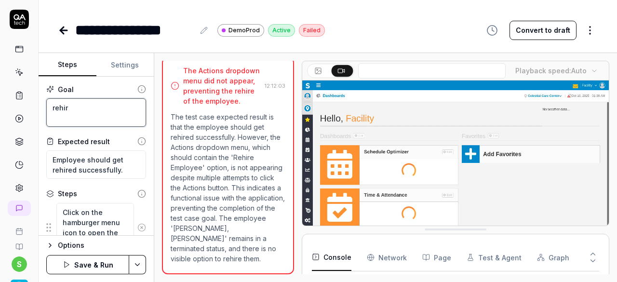
type textarea "rehire"
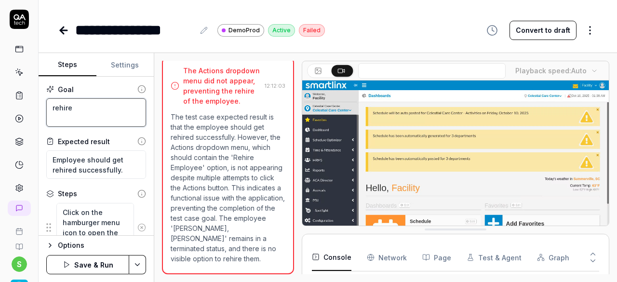
type textarea "*"
type textarea "rehire"
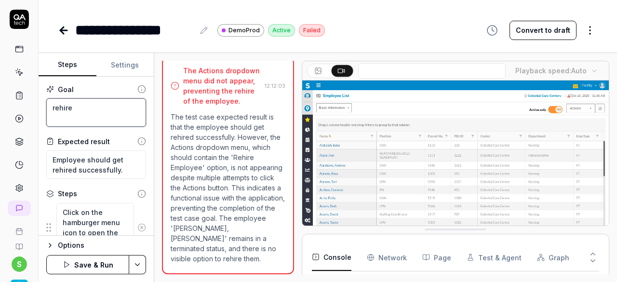
type textarea "*"
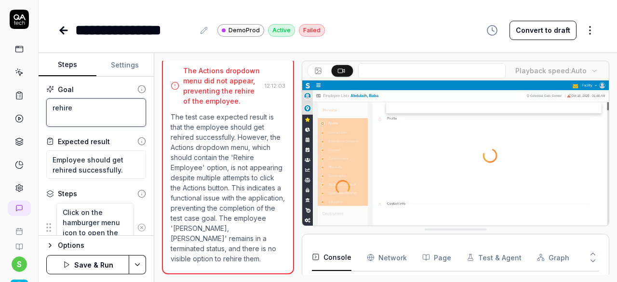
type textarea "rehire e"
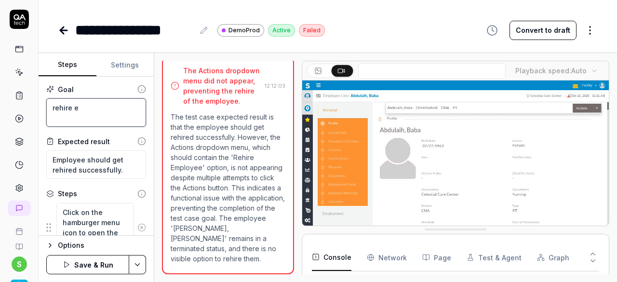
type textarea "*"
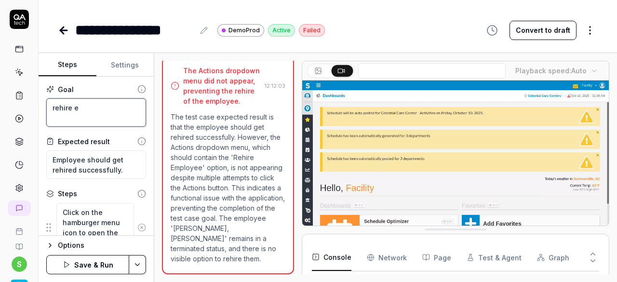
type textarea "rehire em"
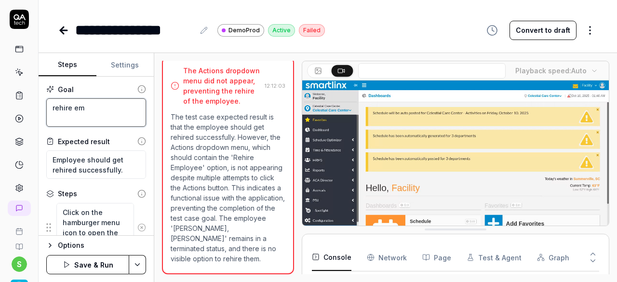
type textarea "*"
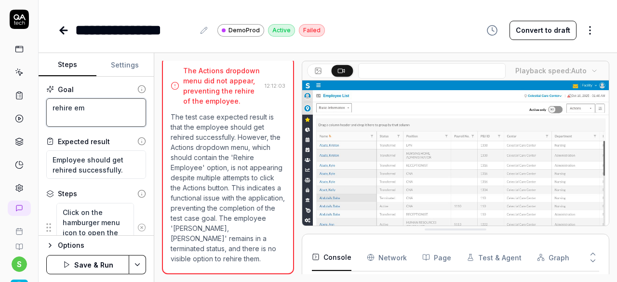
type textarea "rehire emp"
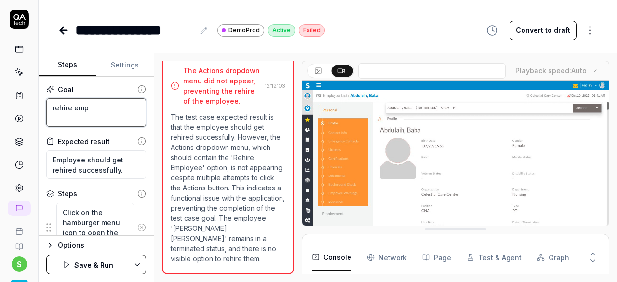
type textarea "*"
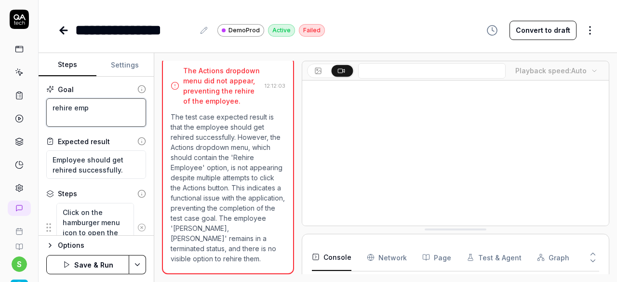
type textarea "rehire empl"
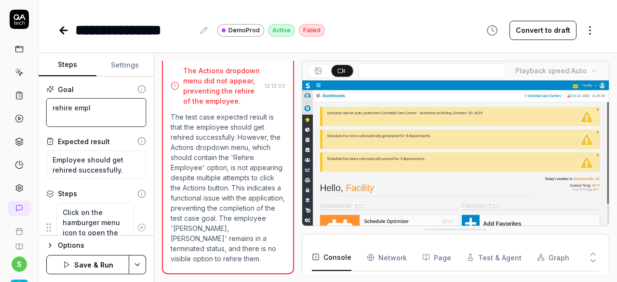
type textarea "*"
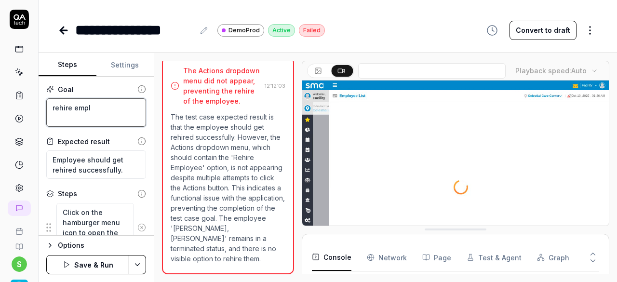
type textarea "rehire emplo"
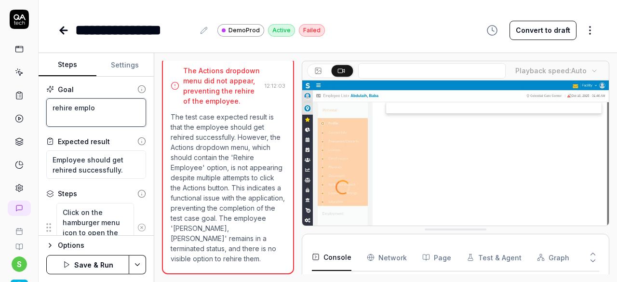
type textarea "*"
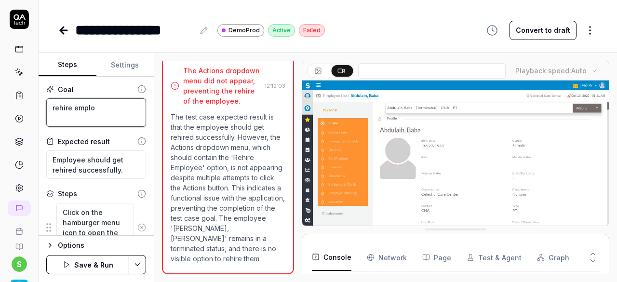
type textarea "rehire employ"
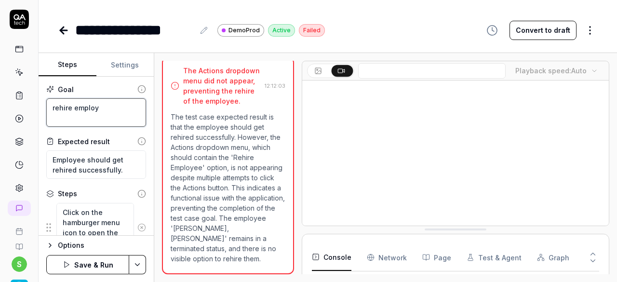
type textarea "*"
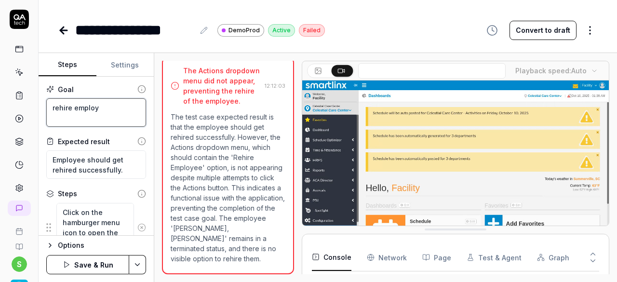
type textarea "rehire employe"
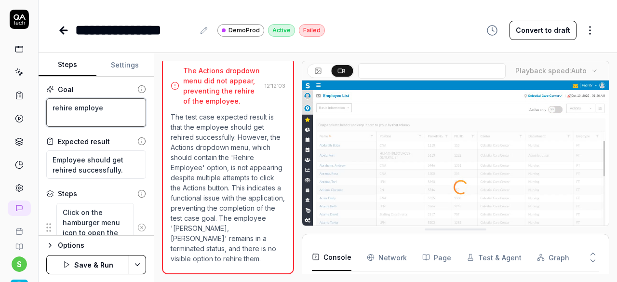
type textarea "*"
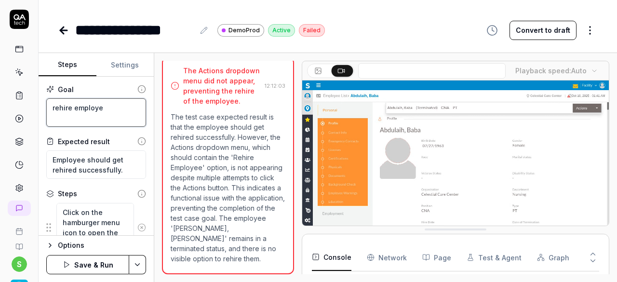
type textarea "rehire employee"
type textarea "*"
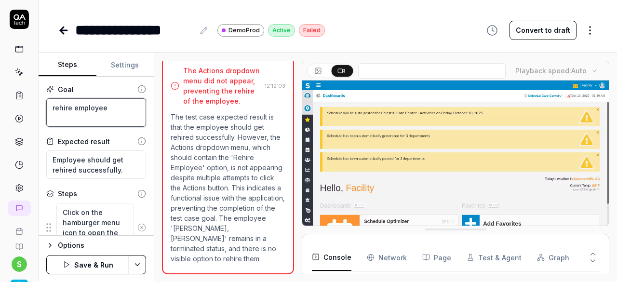
type textarea "rehire employee."
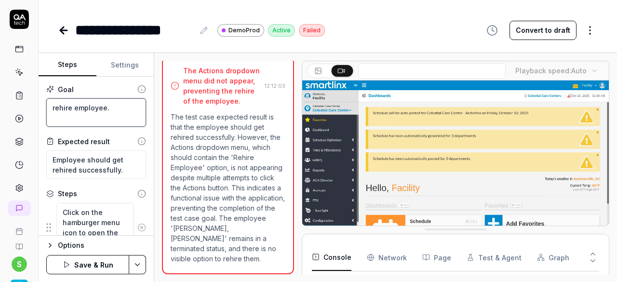
type textarea "*"
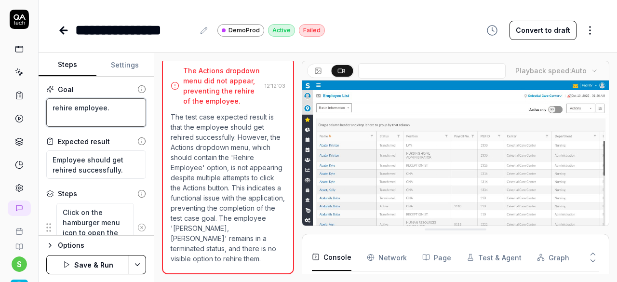
type textarea "rehire employee."
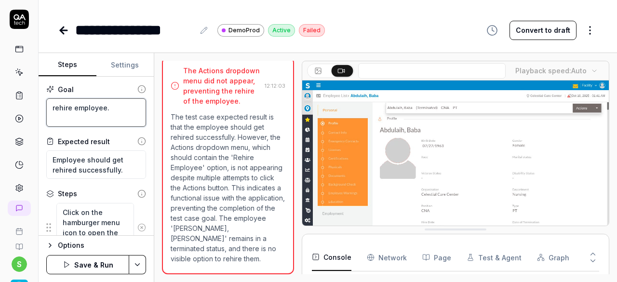
type textarea "*"
type textarea "rehire employee. I"
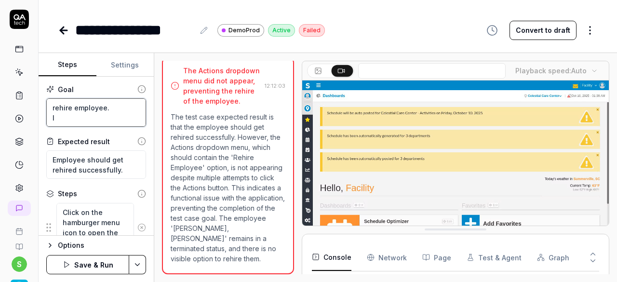
type textarea "*"
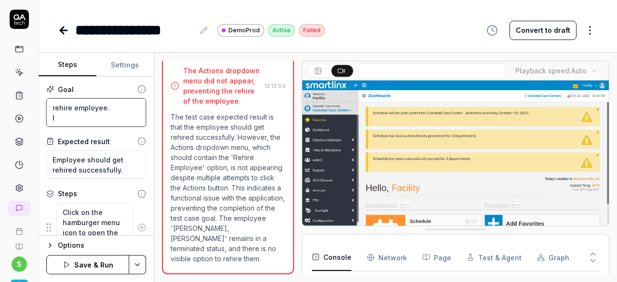
type textarea "rehire employee. If"
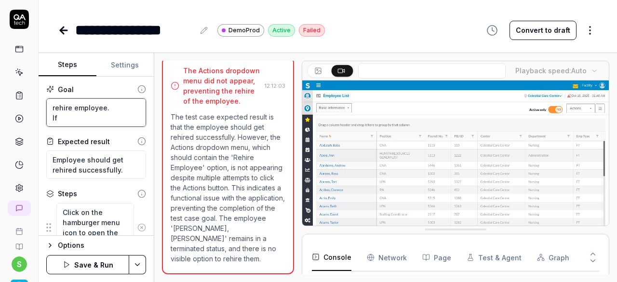
type textarea "*"
type textarea "rehire employee. If"
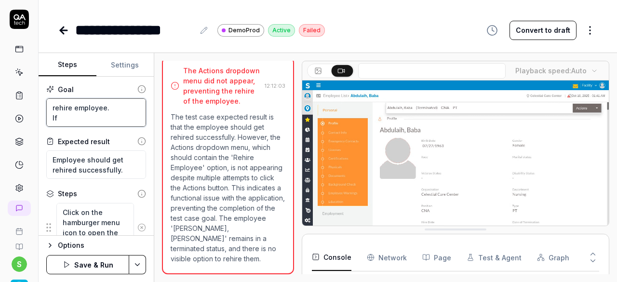
type textarea "*"
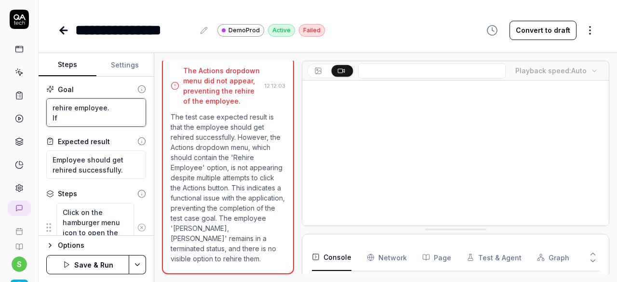
type textarea "rehire employee. If r"
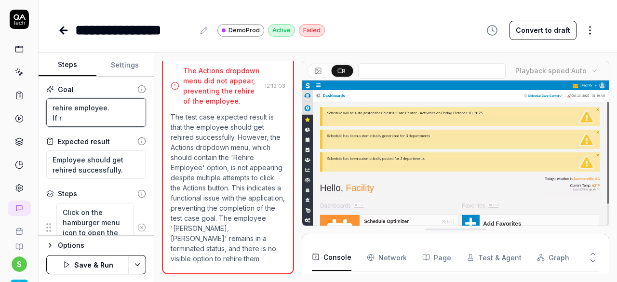
type textarea "*"
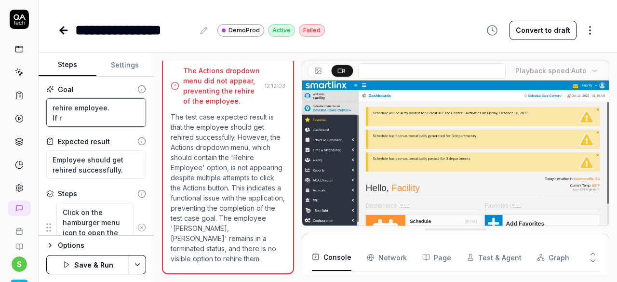
type textarea "rehire employee. If re"
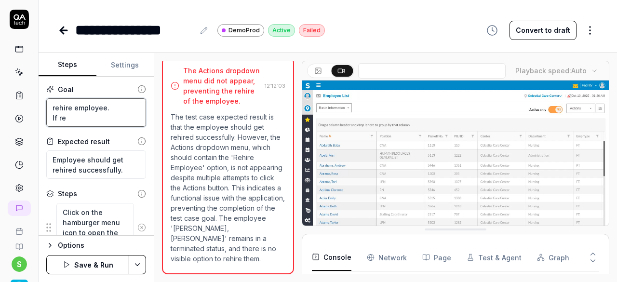
type textarea "*"
type textarea "rehire employee. If reh"
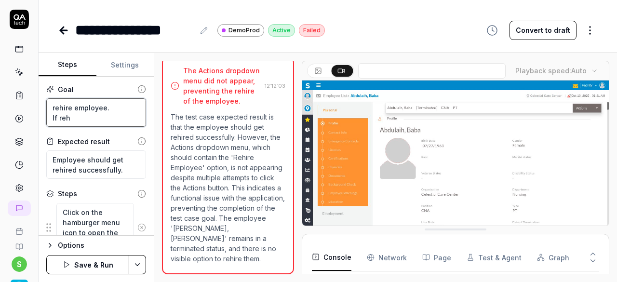
type textarea "*"
type textarea "rehire employee. If rehi"
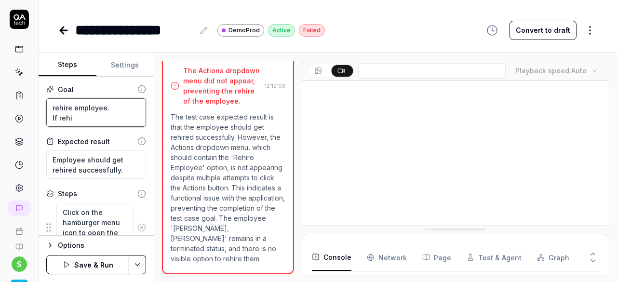
type textarea "*"
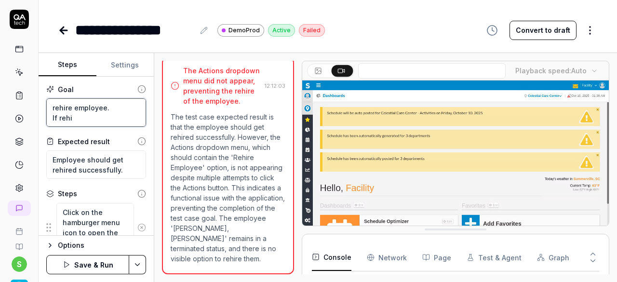
type textarea "rehire employee. If rehir"
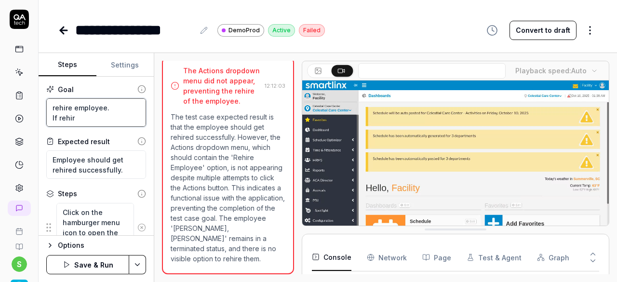
type textarea "*"
type textarea "rehire employee. If rehire"
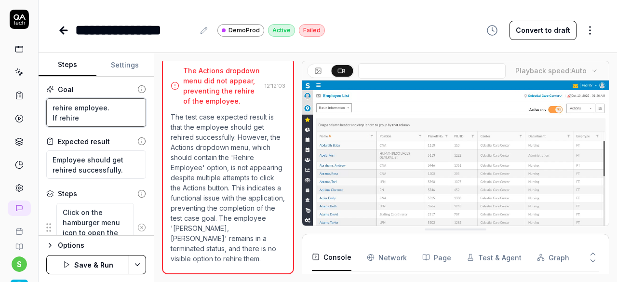
type textarea "*"
type textarea "rehire employee. If rehire"
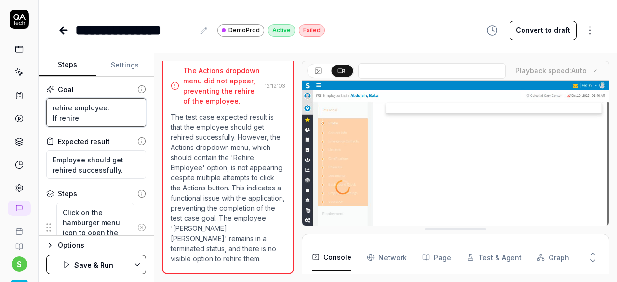
type textarea "*"
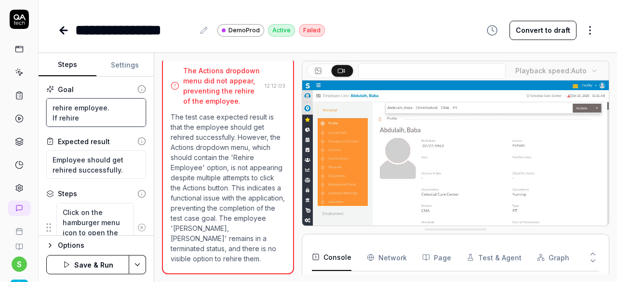
type textarea "rehire employee. If rehire i"
type textarea "*"
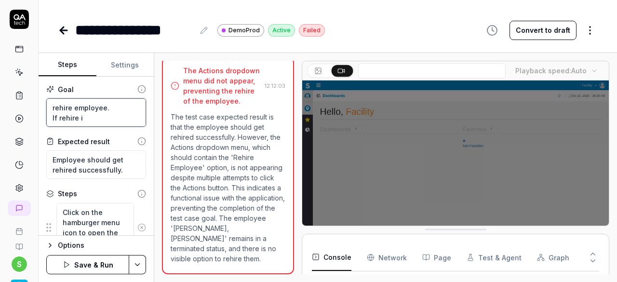
type textarea "rehire employee. If rehire"
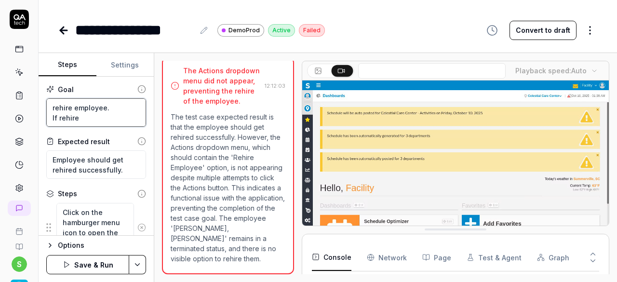
type textarea "*"
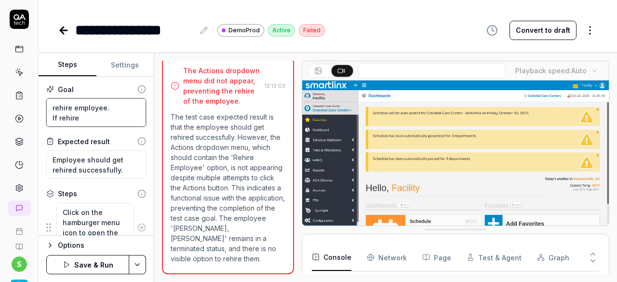
type textarea "rehire employee. If rehire o"
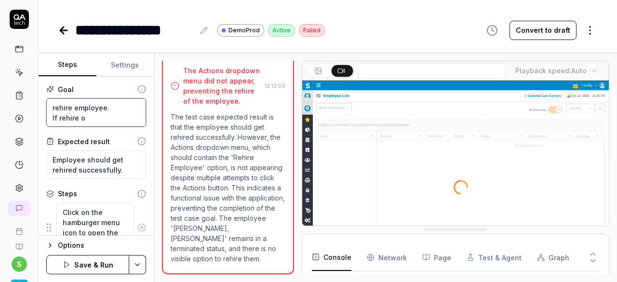
type textarea "*"
type textarea "rehire employee. If rehire op"
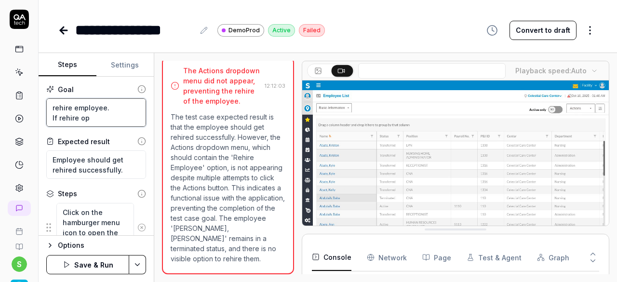
type textarea "*"
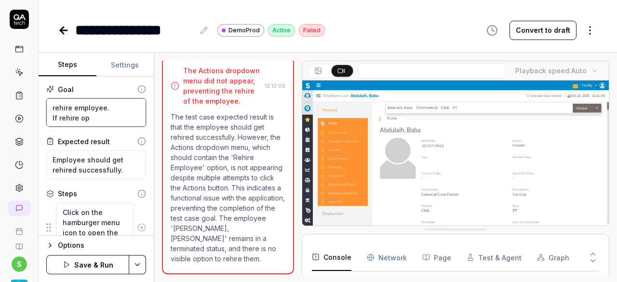
type textarea "rehire employee. If rehire opt"
type textarea "*"
type textarea "rehire employee. If rehire opti"
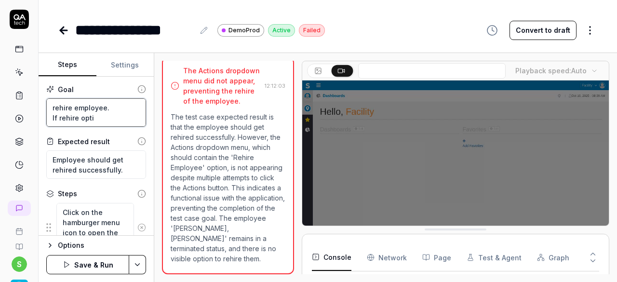
type textarea "*"
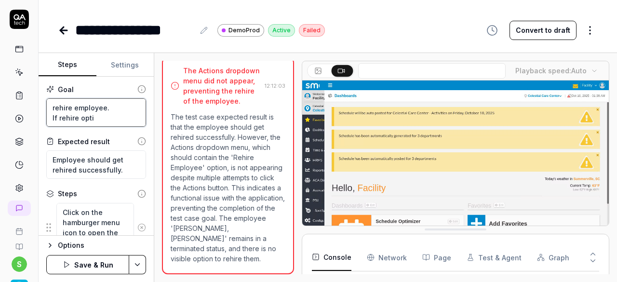
type textarea "rehire employee. If rehire optio"
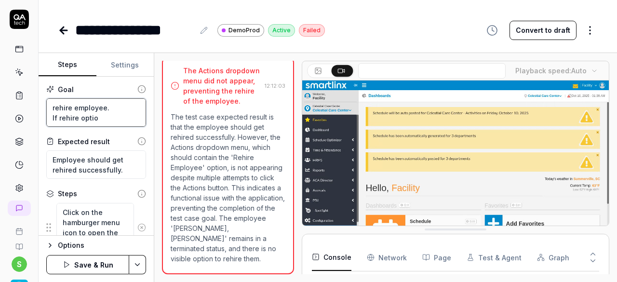
type textarea "*"
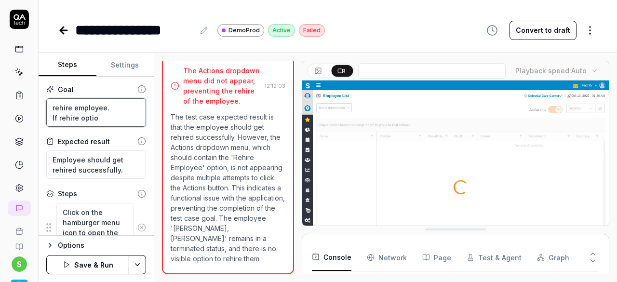
type textarea "rehire employee. If rehire option"
type textarea "*"
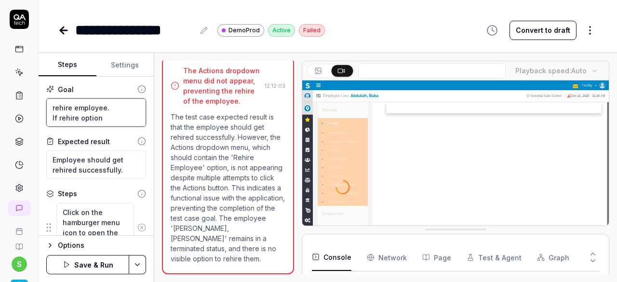
type textarea "rehire employee. If rehire option"
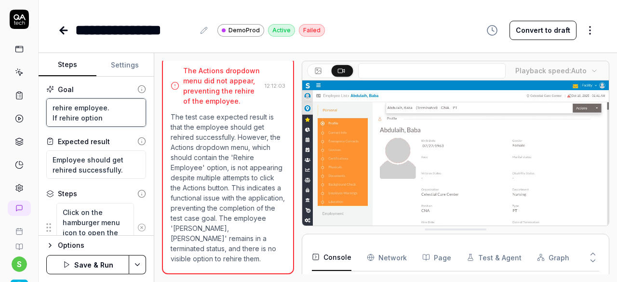
type textarea "*"
type textarea "rehire employee. If rehire option w"
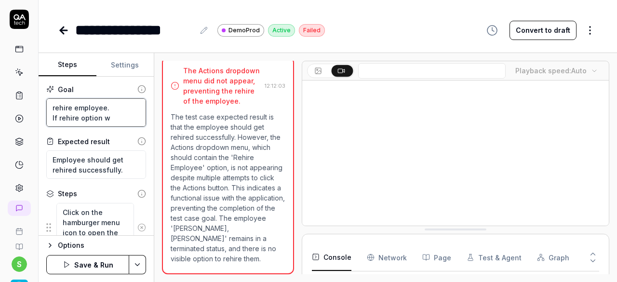
type textarea "*"
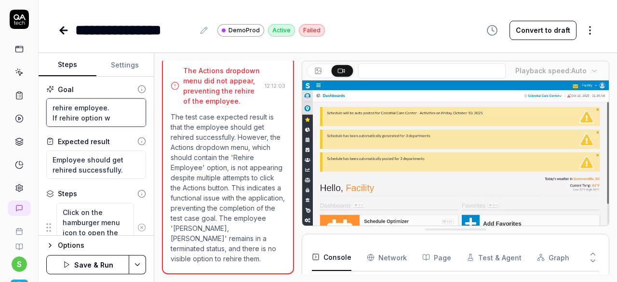
type textarea "rehire employee. If rehire option wa"
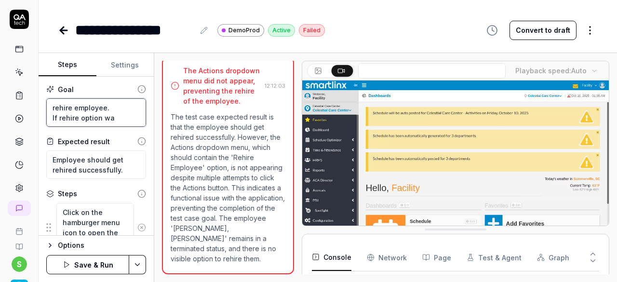
type textarea "*"
type textarea "rehire employee. If rehire option was"
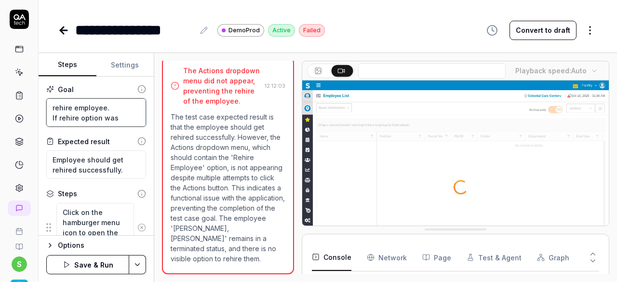
type textarea "*"
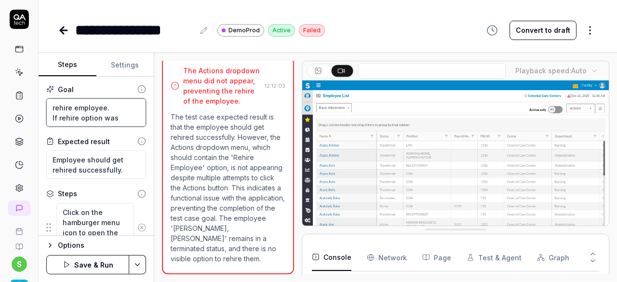
type textarea "rehire employee. If rehire option was"
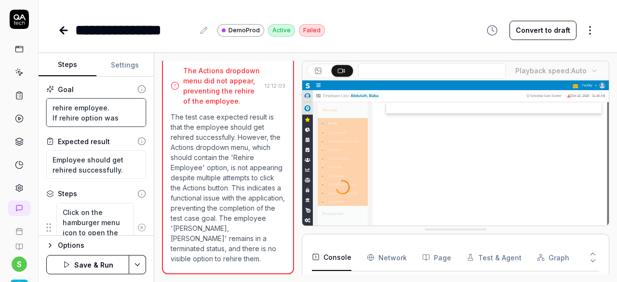
type textarea "*"
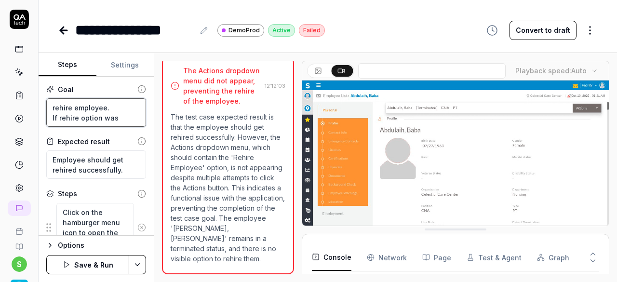
type textarea "rehire employee. If rehire option was d"
type textarea "*"
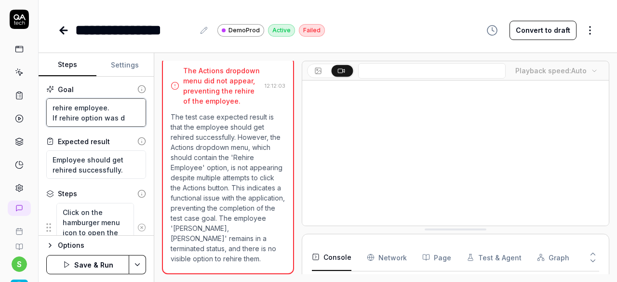
type textarea "rehire employee. If rehire option was di"
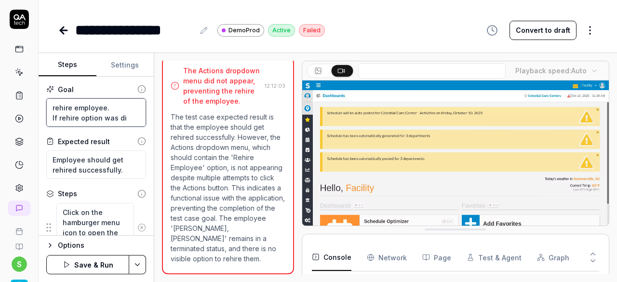
type textarea "*"
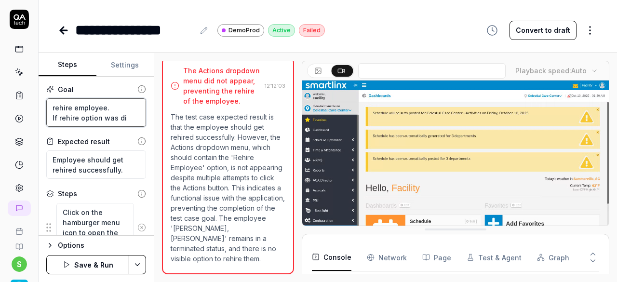
type textarea "rehire employee. If rehire option was dia"
type textarea "*"
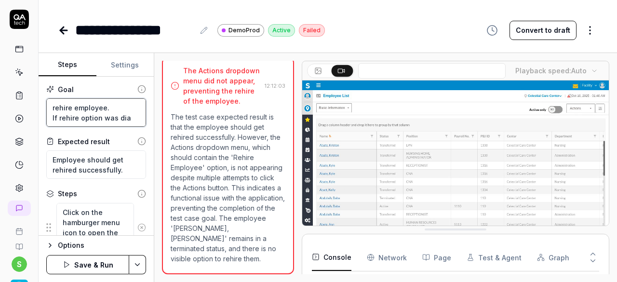
type textarea "rehire employee. If rehire option was di"
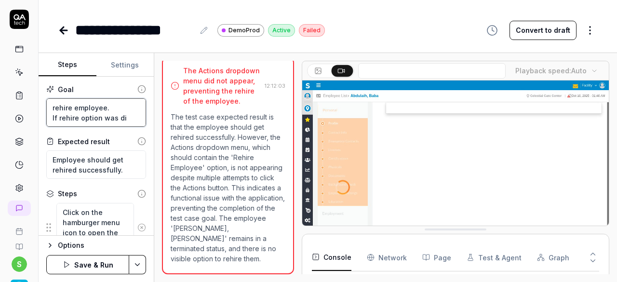
type textarea "*"
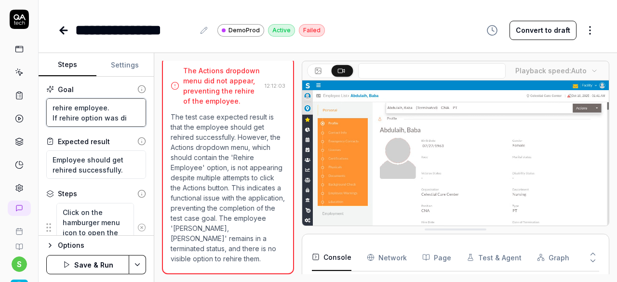
type textarea "rehire employee. If rehire option was dis"
type textarea "*"
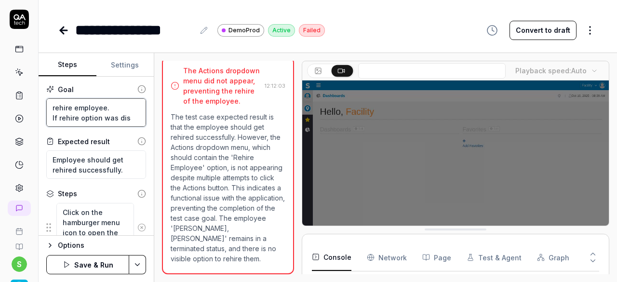
type textarea "rehire employee. If rehire option was disa"
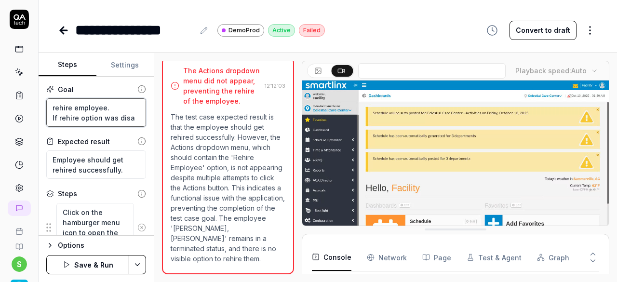
type textarea "*"
type textarea "rehire employee. If rehire option was disab"
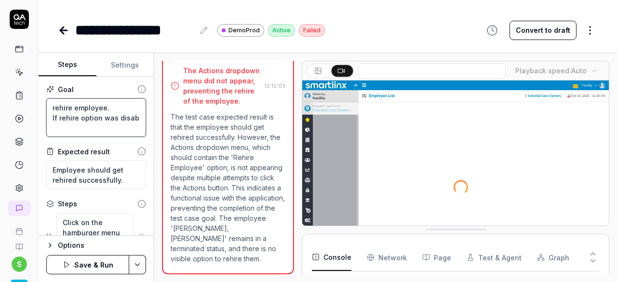
type textarea "*"
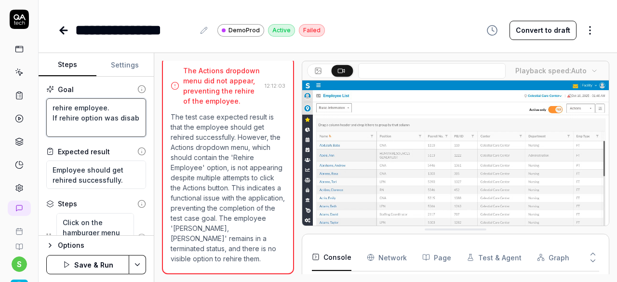
type textarea "rehire employee. If rehire option was disabl"
type textarea "*"
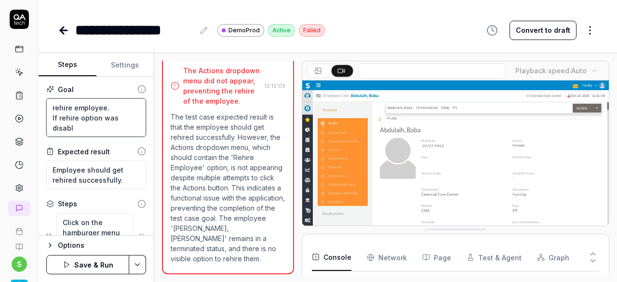
type textarea "rehire employee. If rehire option was disable"
type textarea "*"
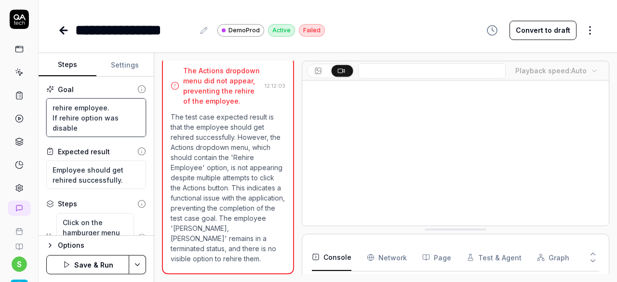
type textarea "rehire employee. If rehire option was disabled"
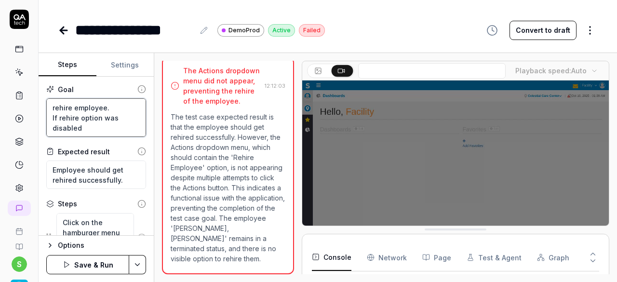
type textarea "*"
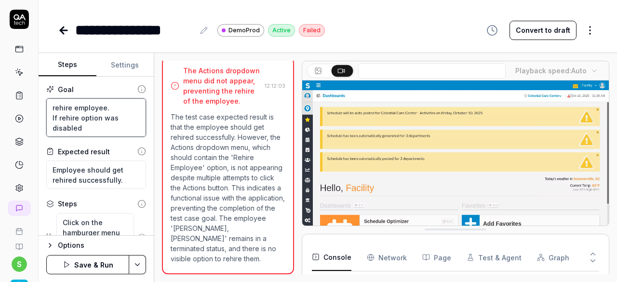
type textarea "rehire employee. If rehire option was disabled"
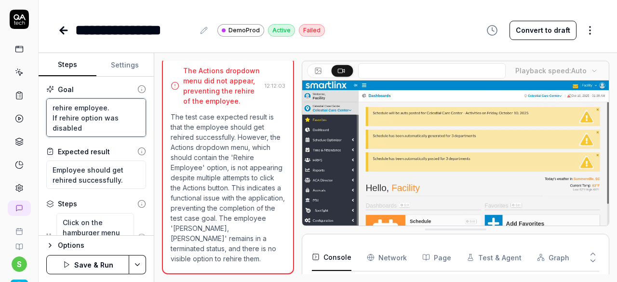
type textarea "*"
type textarea "rehire employee. If rehire option was disabled y"
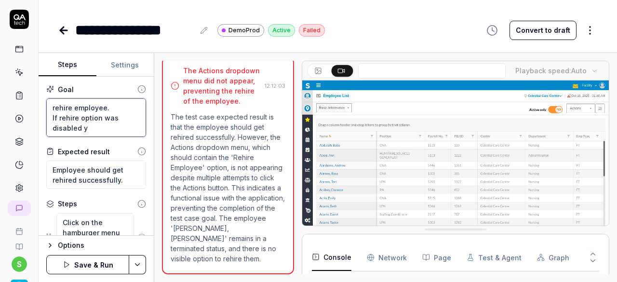
type textarea "*"
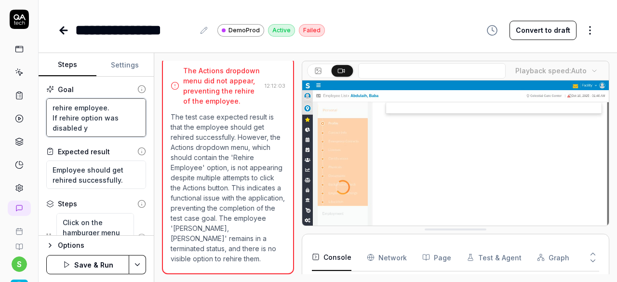
type textarea "rehire employee. If rehire option was disabled yh"
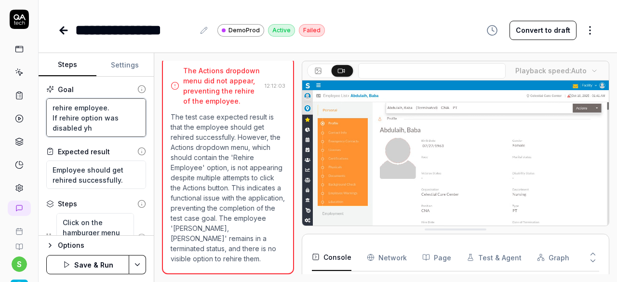
type textarea "*"
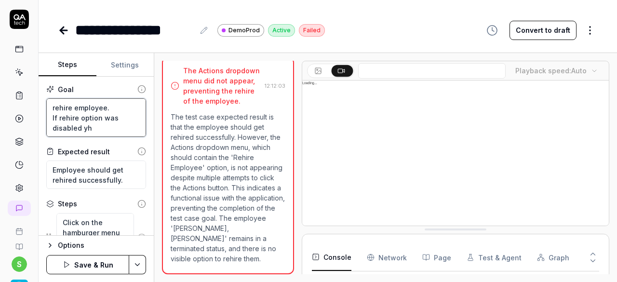
type textarea "rehire employee. If rehire option was disabled yhe"
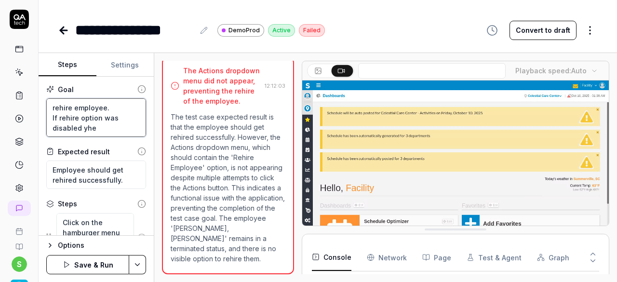
type textarea "*"
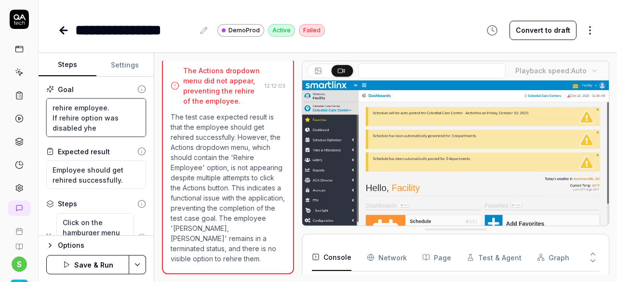
type textarea "rehire employee. If rehire option was disabled yh"
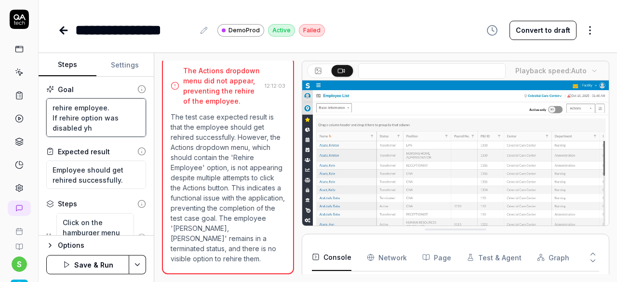
type textarea "*"
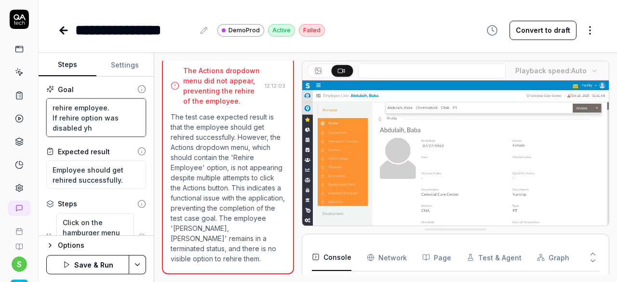
type textarea "rehire employee. If rehire option was disabled y"
type textarea "*"
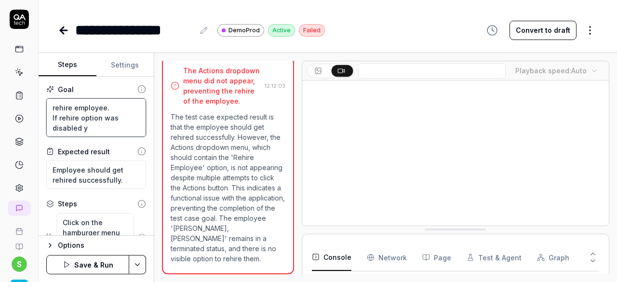
type textarea "rehire employee. If rehire option was disabled"
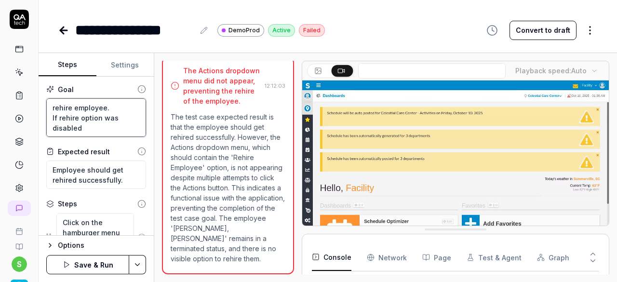
type textarea "*"
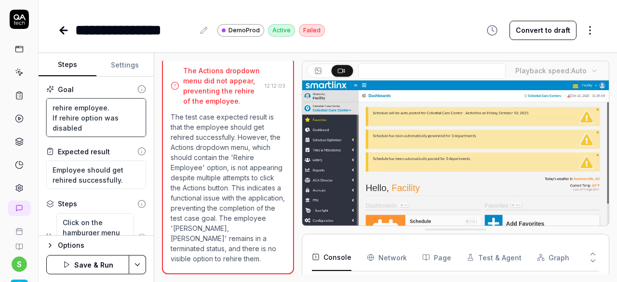
type textarea "rehire employee. If rehire option was disabled t"
type textarea "*"
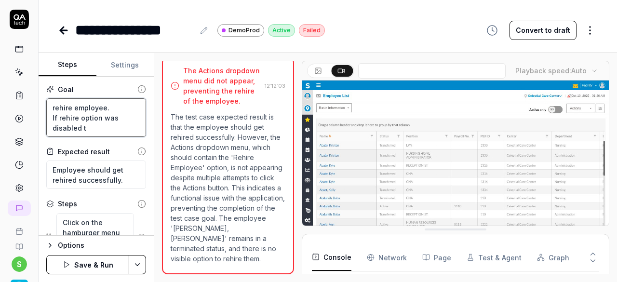
type textarea "rehire employee. If rehire option was disabled th"
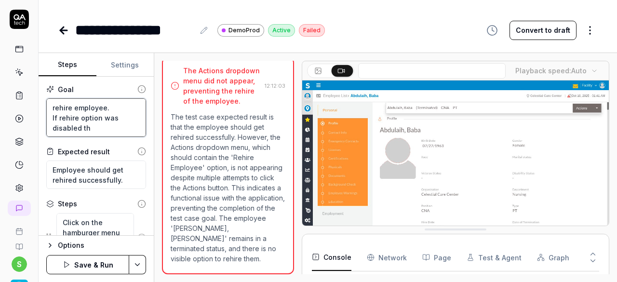
type textarea "*"
type textarea "rehire employee. If rehire option was disabled the"
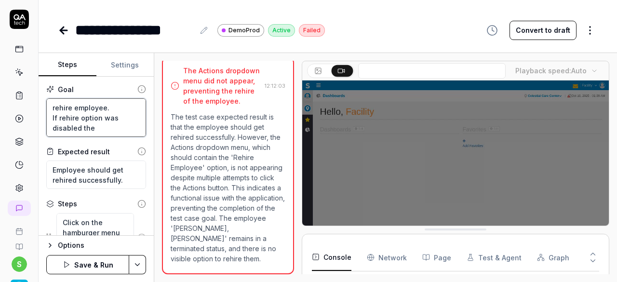
type textarea "*"
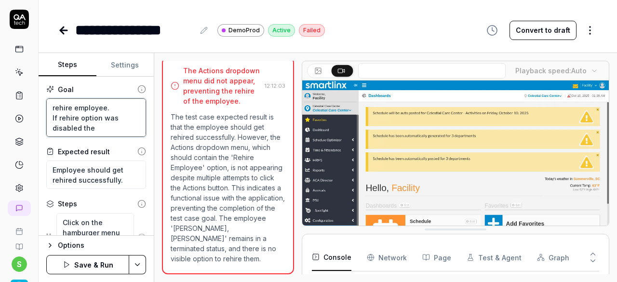
type textarea "rehire employee. If rehire option was disabled then"
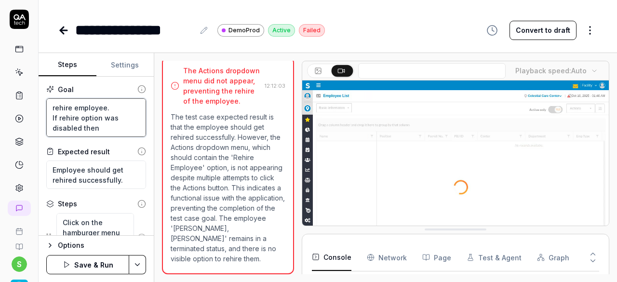
type textarea "*"
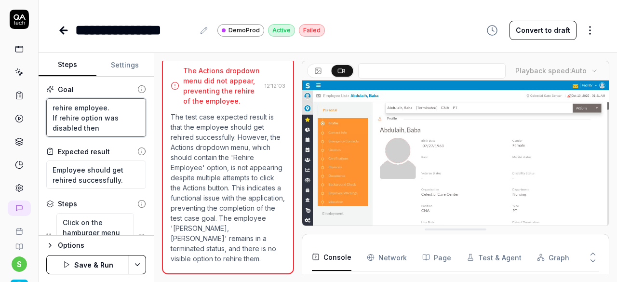
type textarea "rehire employee. If rehire option was disabled then"
type textarea "*"
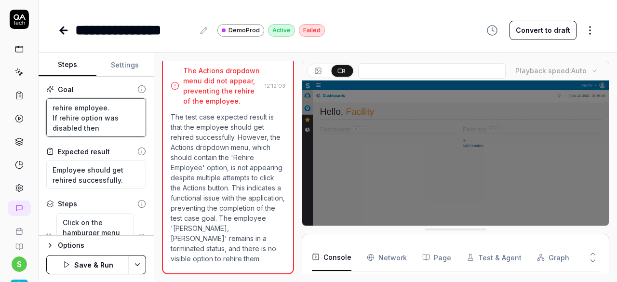
type textarea "rehire employee. If rehire option was disabled then g"
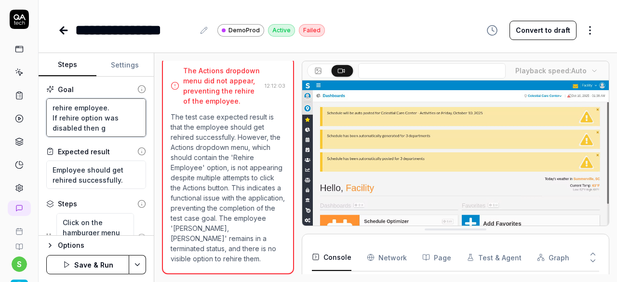
type textarea "*"
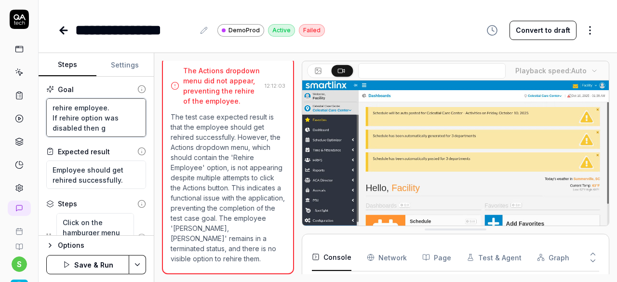
type textarea "rehire employee. If rehire option was disabled then go"
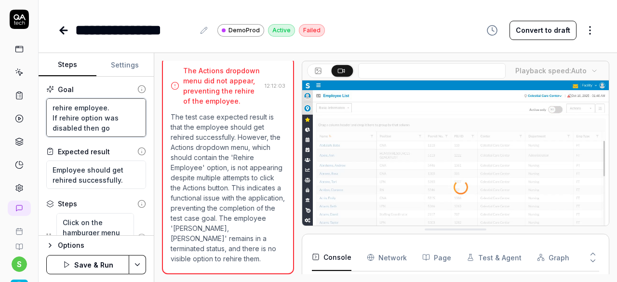
type textarea "*"
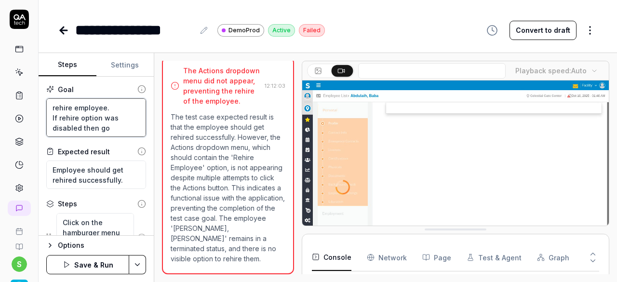
type textarea "rehire employee. If rehire option was disabled then go"
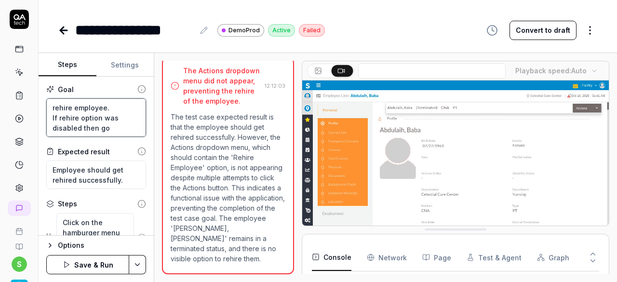
type textarea "*"
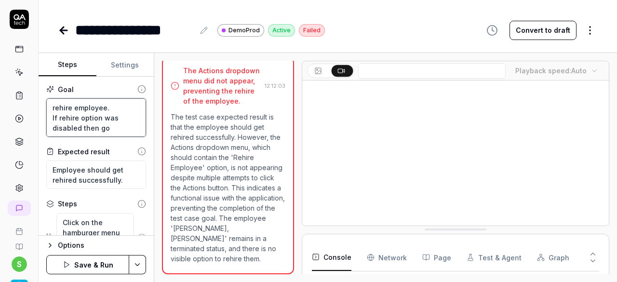
type textarea "rehire employee. If rehire option was disabled then go b"
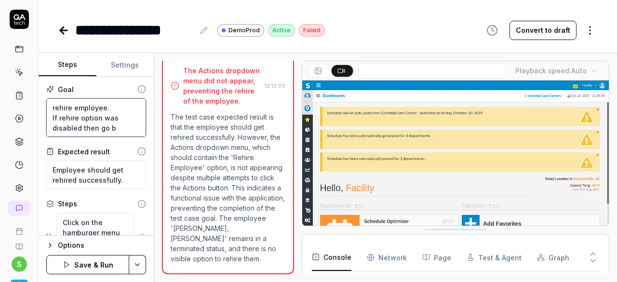
type textarea "*"
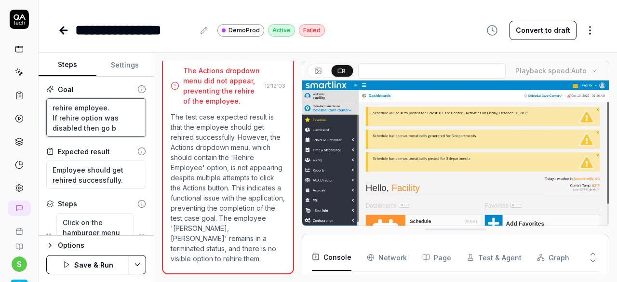
type textarea "rehire employee. If rehire option was disabled then go ba"
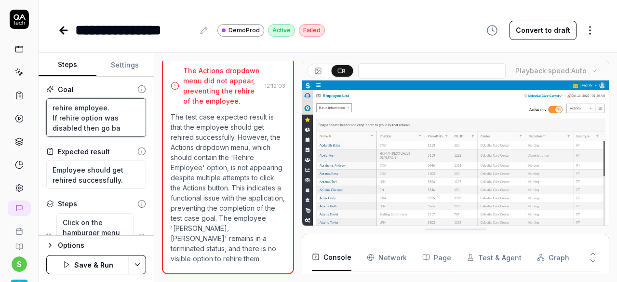
type textarea "*"
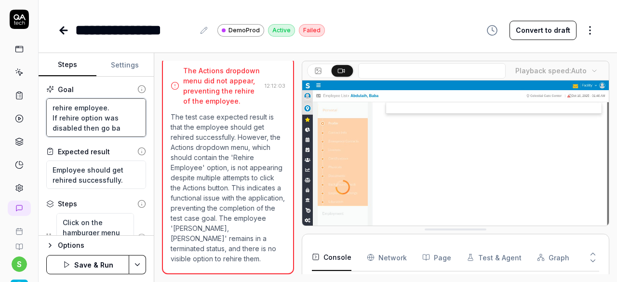
type textarea "rehire employee. If rehire option was disabled then go bac"
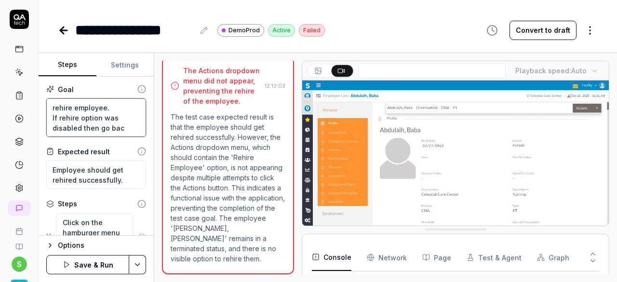
type textarea "*"
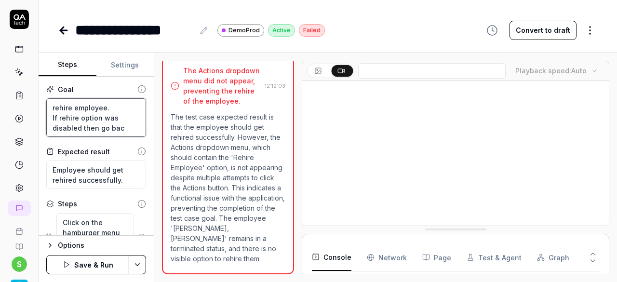
type textarea "rehire employee. If rehire option was disabled then go back"
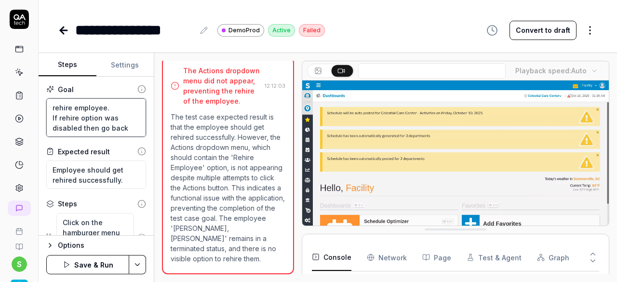
type textarea "*"
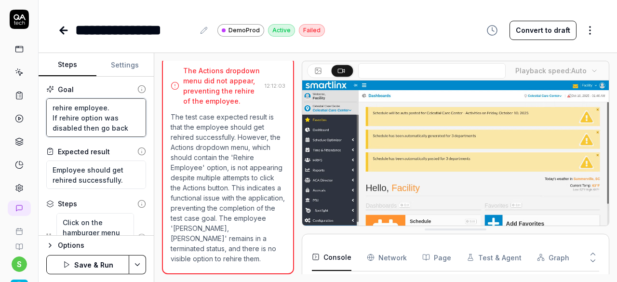
type textarea "rehire employee. If rehire option was disabled then go back"
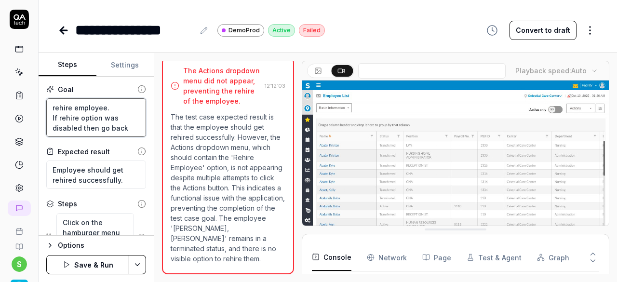
type textarea "*"
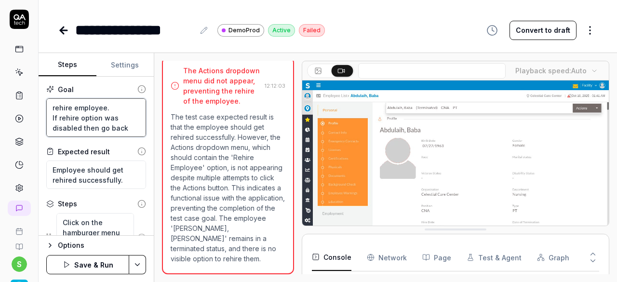
type textarea "rehire employee. If rehire option was disabled then go back t"
type textarea "*"
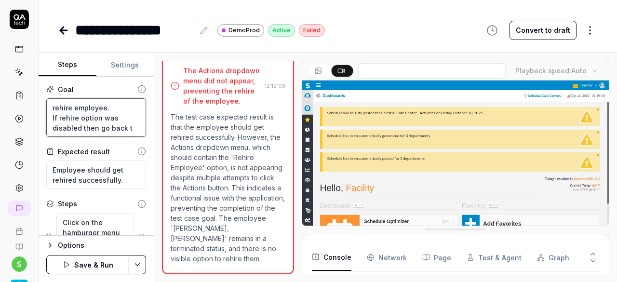
type textarea "rehire employee. If rehire option was disabled then go back to"
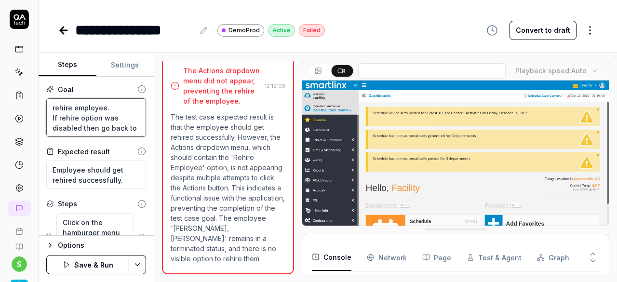
type textarea "*"
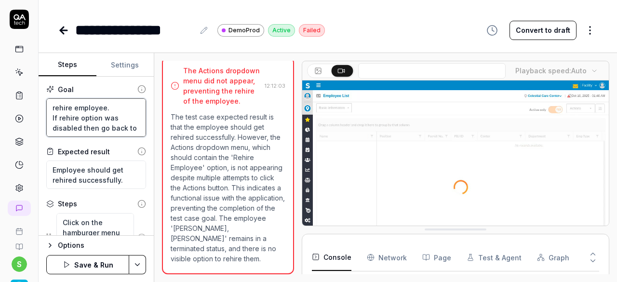
type textarea "rehire employee. If rehire option was disabled then go back to"
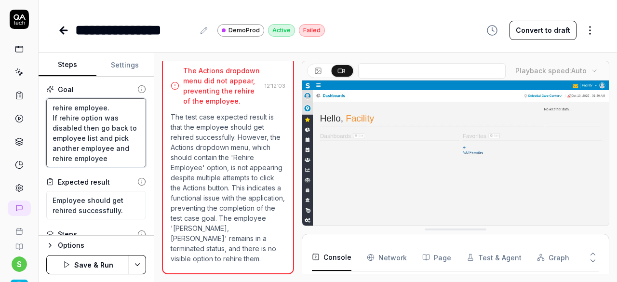
click at [94, 138] on textarea "rehire employee. If rehire option was disabled then go back to employee list an…" at bounding box center [96, 132] width 100 height 69
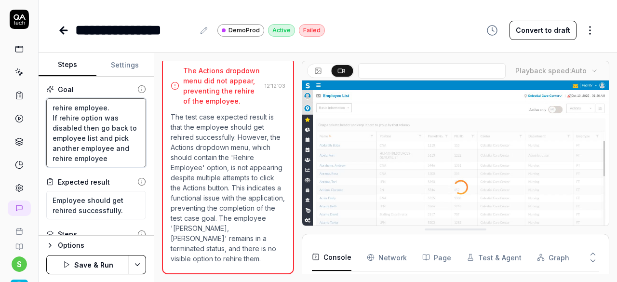
click at [127, 136] on textarea "rehire employee. If rehire option was disabled then go back to employee list an…" at bounding box center [96, 132] width 100 height 69
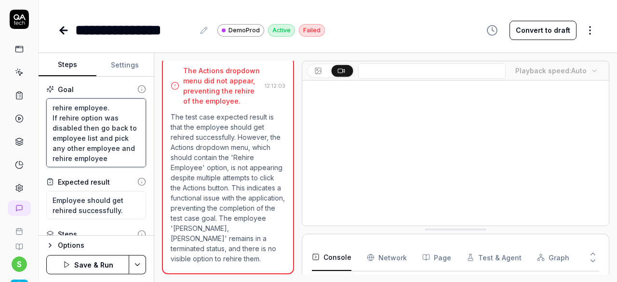
click at [114, 152] on textarea "rehire employee. If rehire option was disabled then go back to employee list an…" at bounding box center [96, 132] width 100 height 69
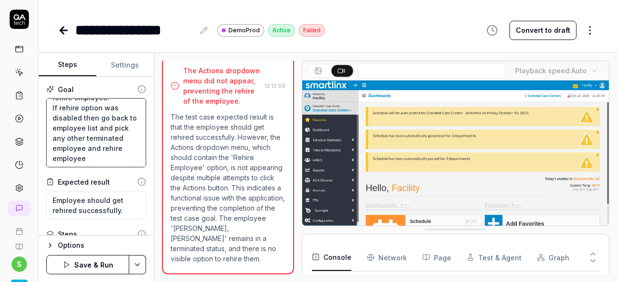
scroll to position [48, 0]
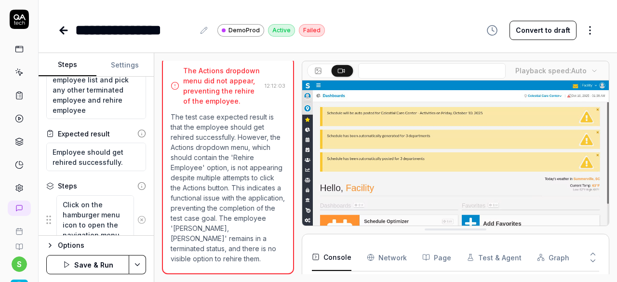
click at [137, 219] on icon at bounding box center [141, 220] width 9 height 9
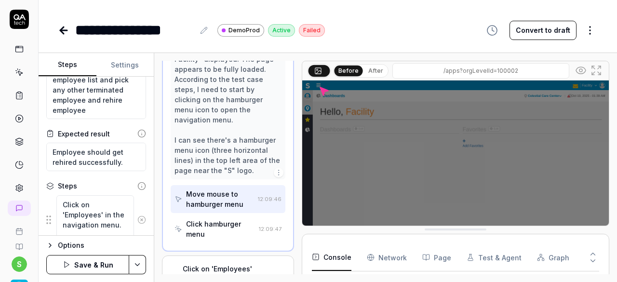
click at [137, 219] on icon at bounding box center [141, 220] width 9 height 9
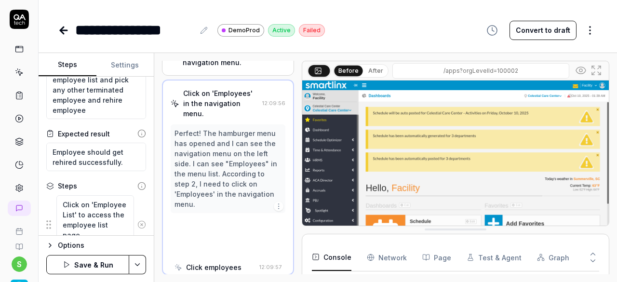
click at [134, 219] on button at bounding box center [141, 224] width 15 height 19
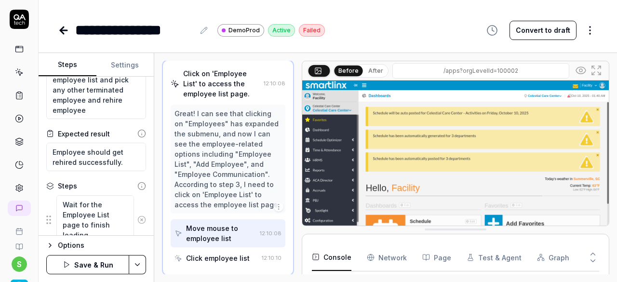
click at [137, 220] on icon at bounding box center [141, 220] width 9 height 9
click at [134, 220] on button at bounding box center [141, 229] width 15 height 19
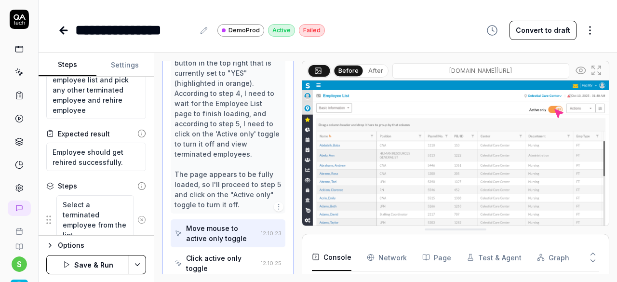
click at [141, 219] on icon at bounding box center [142, 220] width 2 height 2
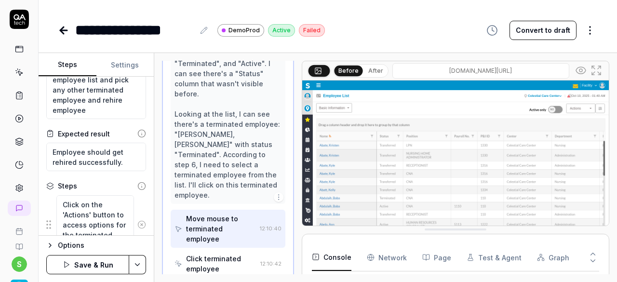
click at [134, 218] on button at bounding box center [141, 224] width 15 height 19
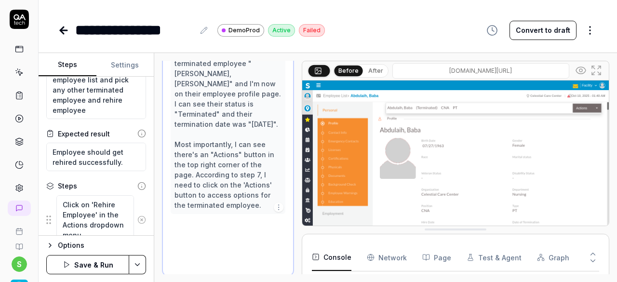
scroll to position [399, 0]
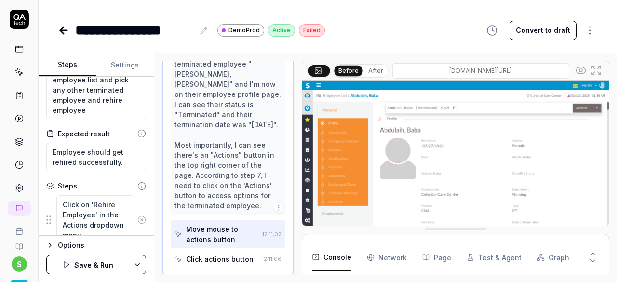
click at [141, 220] on icon at bounding box center [142, 220] width 2 height 2
click at [137, 220] on icon at bounding box center [141, 224] width 9 height 9
click at [134, 220] on button at bounding box center [141, 214] width 15 height 19
click at [137, 220] on icon at bounding box center [141, 220] width 9 height 9
click at [138, 221] on circle at bounding box center [141, 224] width 7 height 7
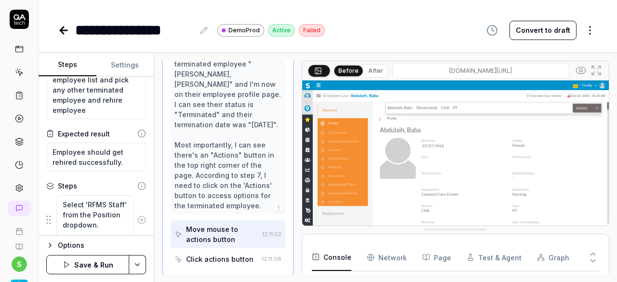
click at [137, 220] on icon at bounding box center [141, 220] width 9 height 9
click at [134, 220] on button at bounding box center [141, 214] width 15 height 19
click at [137, 216] on icon at bounding box center [141, 214] width 9 height 9
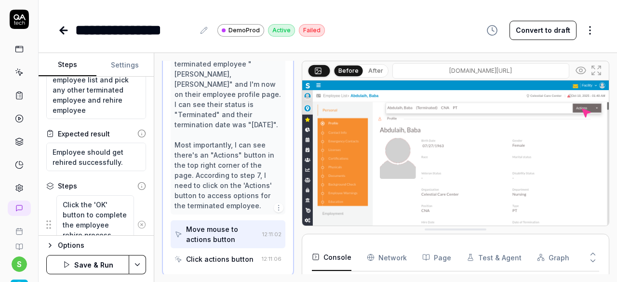
click at [135, 216] on button at bounding box center [141, 224] width 15 height 19
click at [139, 263] on html "**********" at bounding box center [308, 141] width 617 height 282
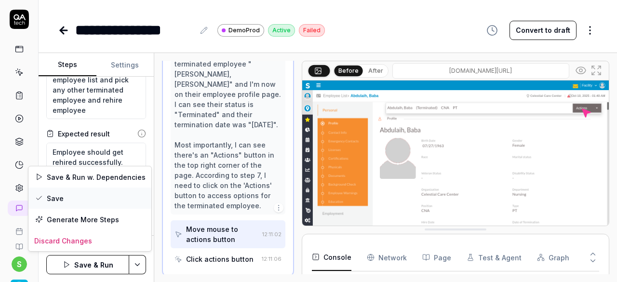
click at [52, 197] on div "Save" at bounding box center [89, 198] width 123 height 21
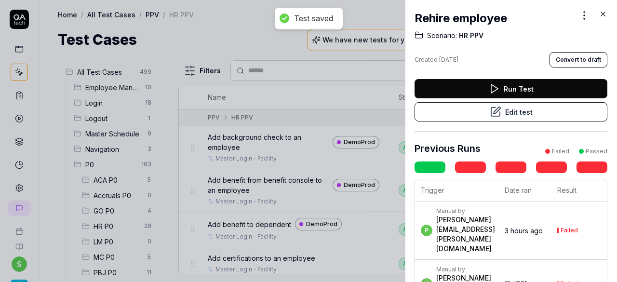
click at [523, 88] on button "Run Test" at bounding box center [511, 88] width 193 height 19
